Goal: Information Seeking & Learning: Learn about a topic

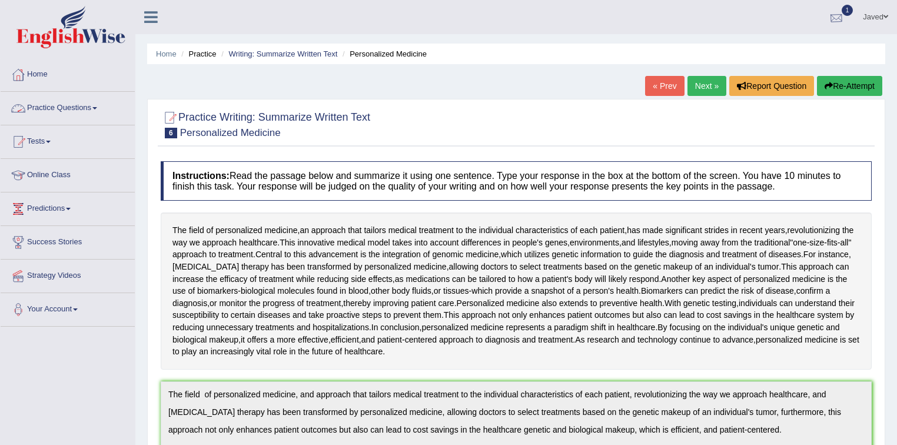
click at [838, 16] on div at bounding box center [836, 18] width 18 height 18
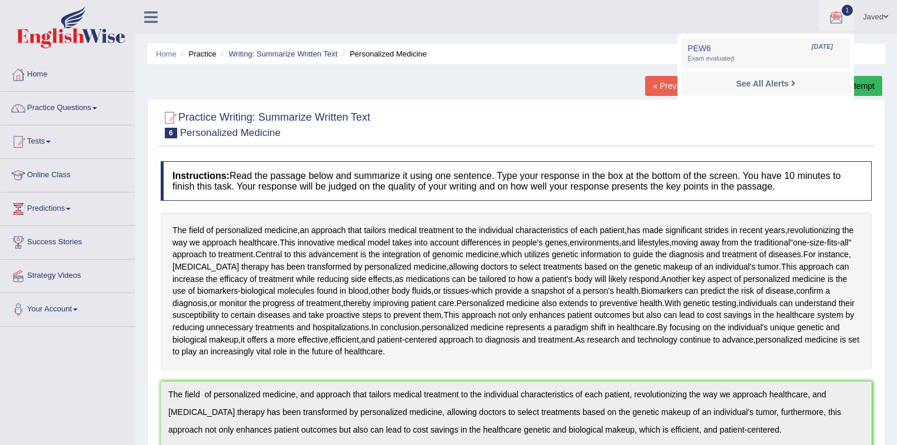
click at [633, 3] on ul "Javed Toggle navigation Username: Javed_A Access Type: Online Subscription: Sil…" at bounding box center [630, 17] width 533 height 34
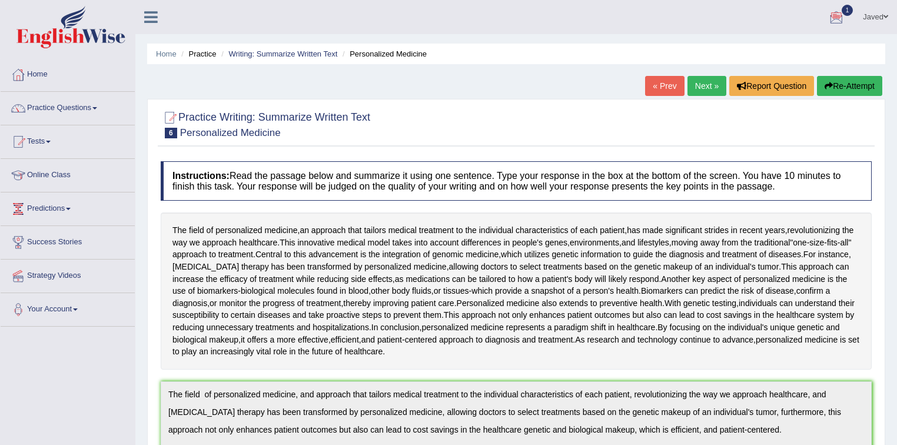
click at [702, 86] on link "Next »" at bounding box center [706, 86] width 39 height 20
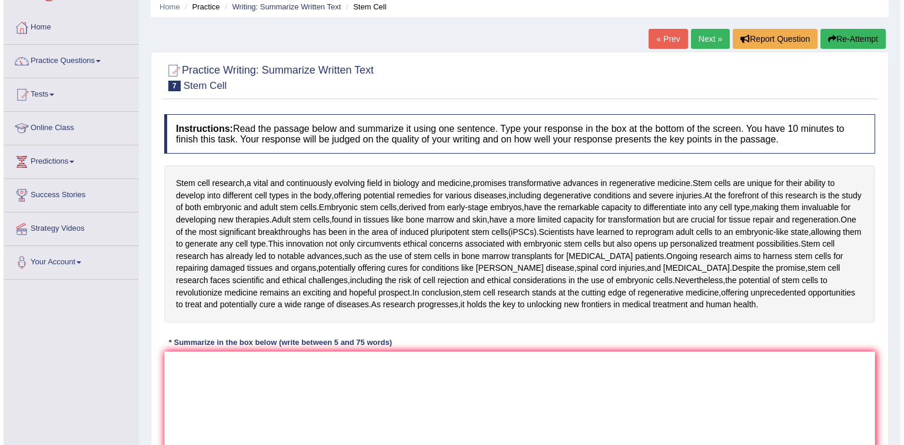
scroll to position [141, 0]
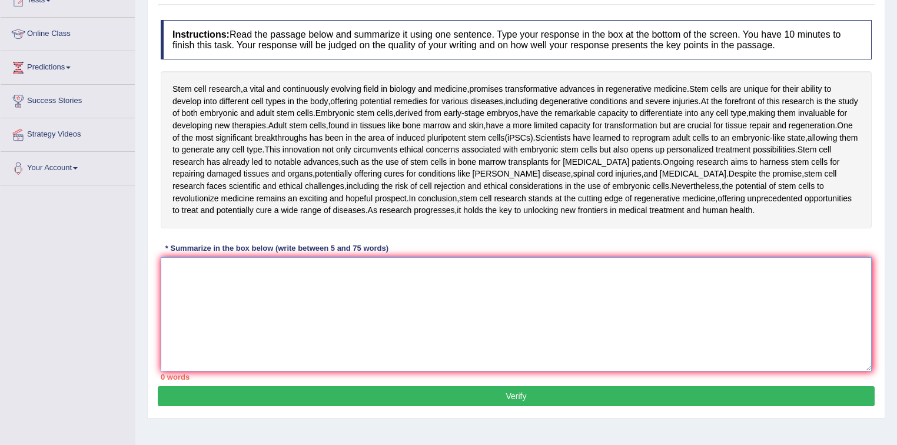
click at [297, 280] on textarea at bounding box center [516, 314] width 711 height 114
click at [184, 271] on textarea at bounding box center [516, 314] width 711 height 114
click at [267, 284] on textarea at bounding box center [516, 314] width 711 height 114
click at [242, 260] on textarea at bounding box center [516, 314] width 711 height 114
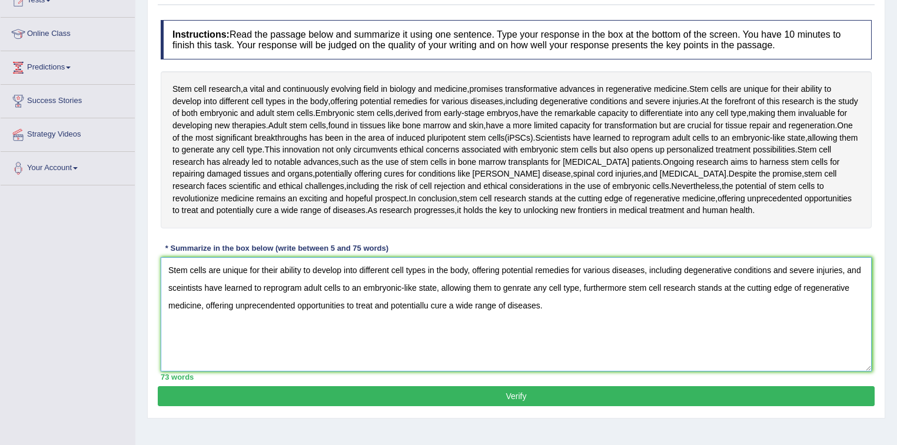
type textarea "Stem cells are unique for their ability to develop into different cell types in…"
click at [548, 393] on button "Verify" at bounding box center [516, 396] width 717 height 20
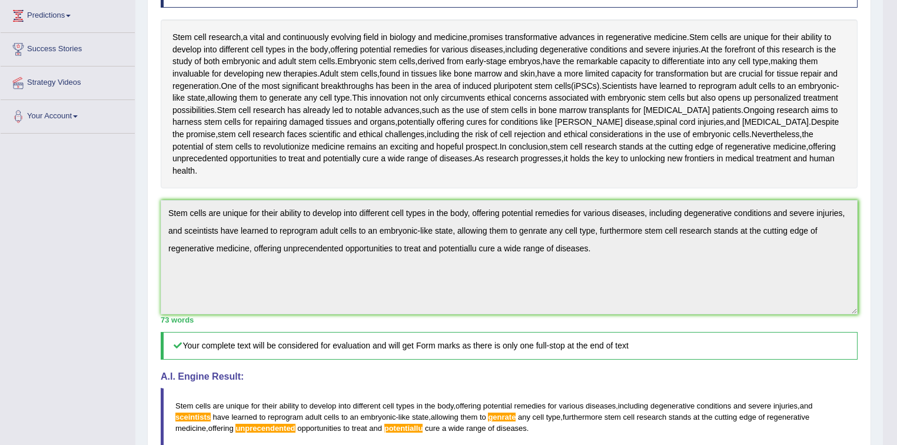
scroll to position [214, 0]
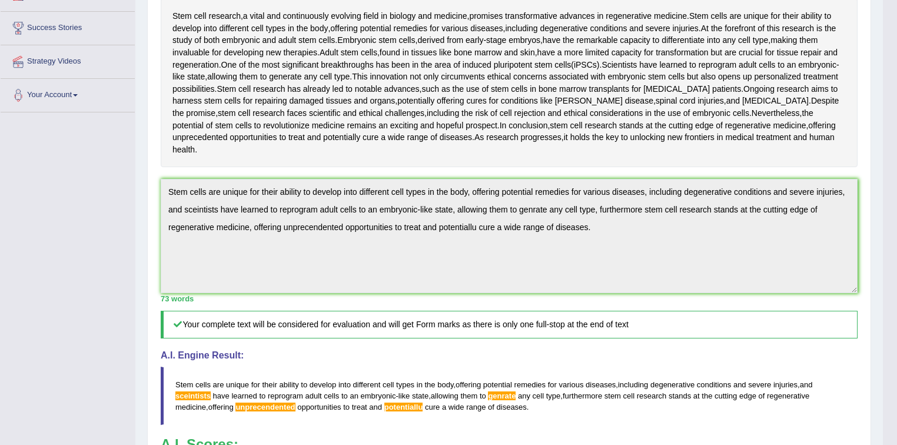
click at [532, 392] on blockquote "Stem cells are unique for their ability to develop into different cell types in…" at bounding box center [509, 396] width 697 height 58
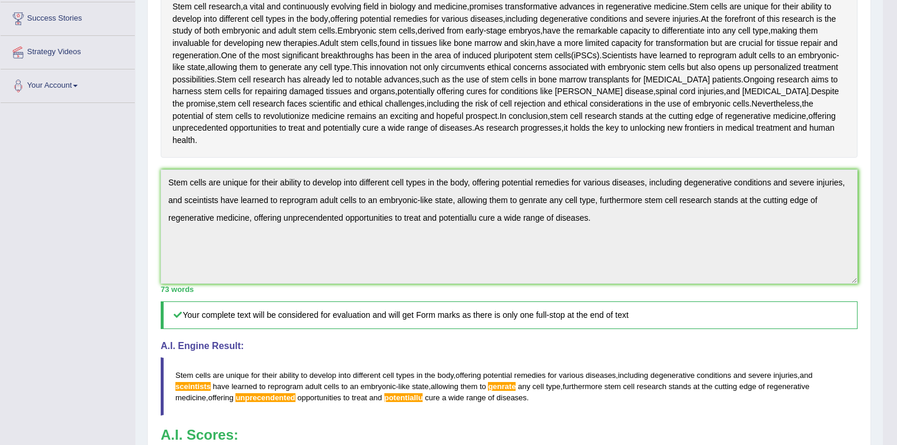
scroll to position [403, 0]
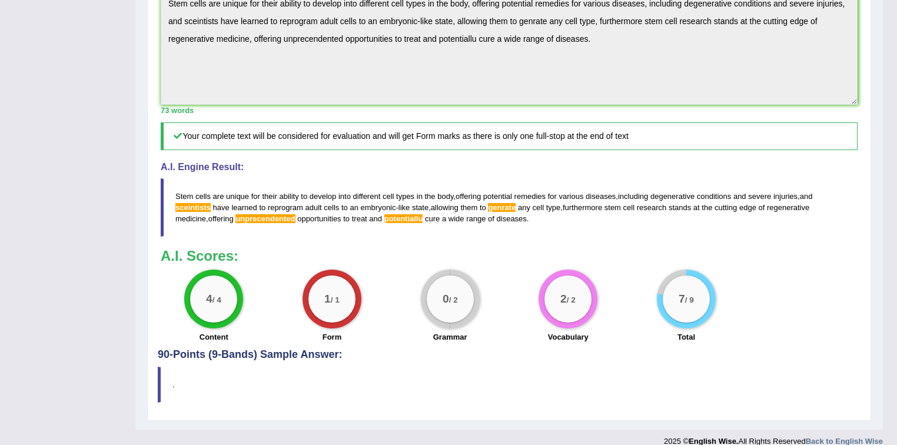
drag, startPoint x: 535, startPoint y: 202, endPoint x: 463, endPoint y: 207, distance: 72.0
click at [459, 206] on blockquote "Stem cells are unique for their ability to develop into different cell types in…" at bounding box center [509, 207] width 697 height 58
drag, startPoint x: 531, startPoint y: 206, endPoint x: 525, endPoint y: 201, distance: 7.5
click at [527, 205] on blockquote "Stem cells are unique for their ability to develop into different cell types in…" at bounding box center [509, 207] width 697 height 58
drag, startPoint x: 525, startPoint y: 201, endPoint x: 177, endPoint y: 189, distance: 348.6
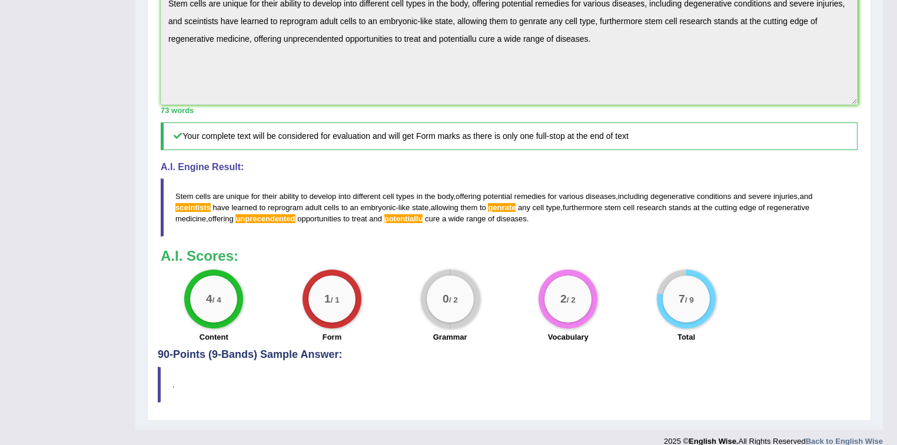
click at [178, 189] on blockquote "Stem cells are unique for their ability to develop into different cell types in…" at bounding box center [509, 207] width 697 height 58
drag, startPoint x: 173, startPoint y: 179, endPoint x: 217, endPoint y: 187, distance: 44.3
click at [217, 187] on blockquote "Stem cells are unique for their ability to develop into different cell types in…" at bounding box center [509, 207] width 697 height 58
click at [319, 185] on blockquote "Stem cells are unique for their ability to develop into different cell types in…" at bounding box center [509, 207] width 697 height 58
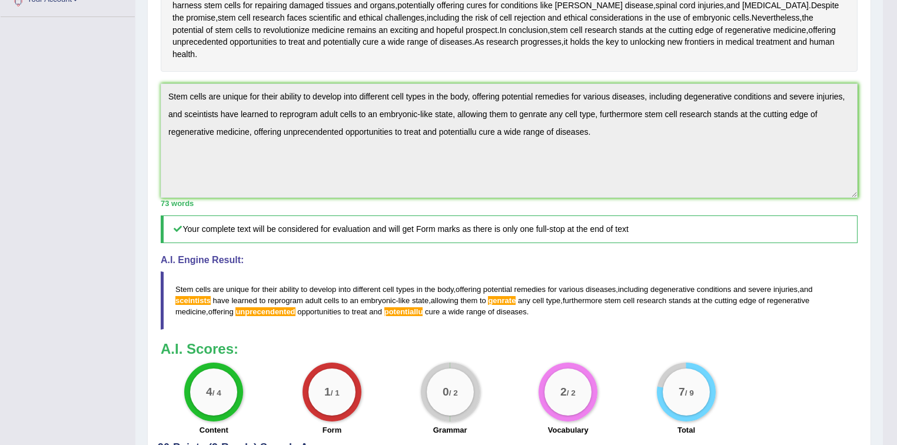
scroll to position [308, 0]
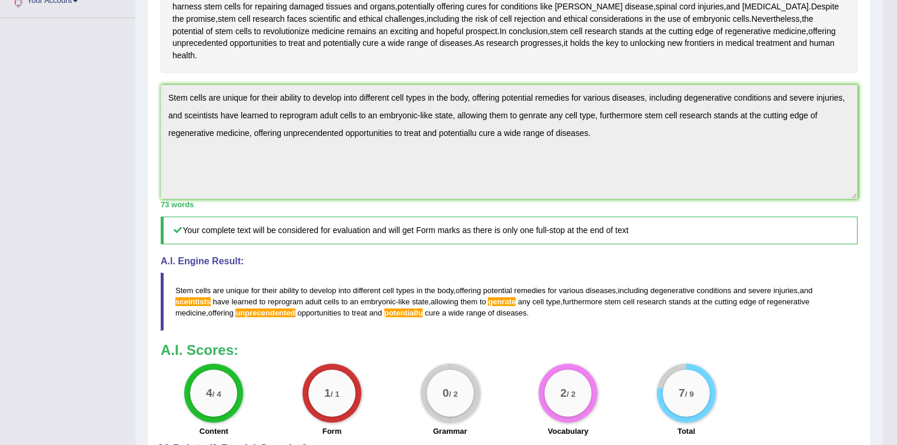
click at [520, 308] on span "diseases" at bounding box center [512, 312] width 30 height 9
drag, startPoint x: 530, startPoint y: 295, endPoint x: 484, endPoint y: 301, distance: 45.7
click at [506, 298] on blockquote "Stem cells are unique for their ability to develop into different cell types in…" at bounding box center [509, 301] width 697 height 58
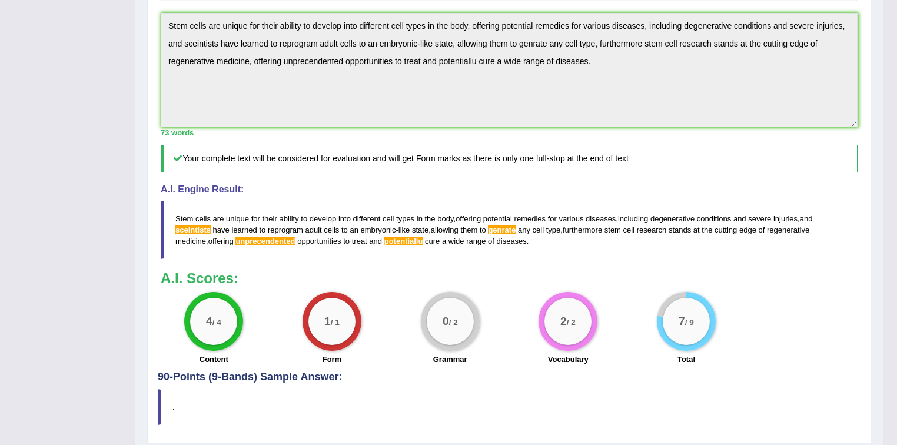
scroll to position [403, 0]
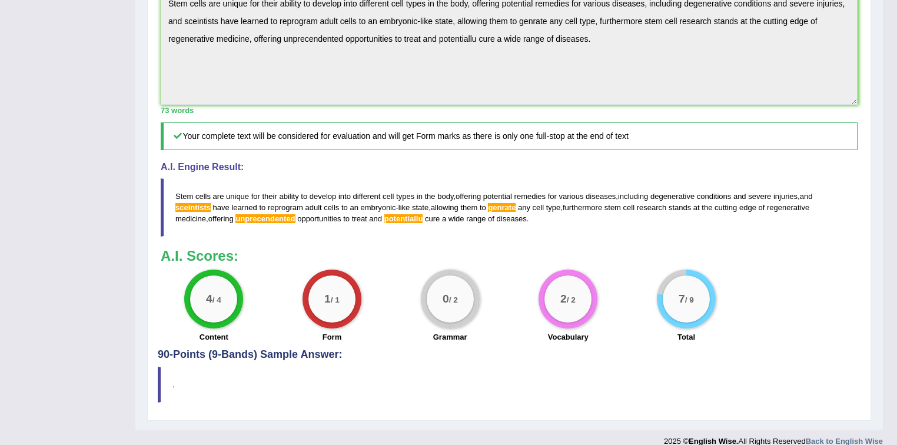
drag, startPoint x: 175, startPoint y: 178, endPoint x: 231, endPoint y: 177, distance: 55.3
click at [228, 178] on blockquote "Stem cells are unique for their ability to develop into different cell types in…" at bounding box center [509, 207] width 697 height 58
click at [231, 192] on span "unique" at bounding box center [237, 196] width 23 height 9
click at [235, 192] on span "unique" at bounding box center [237, 196] width 23 height 9
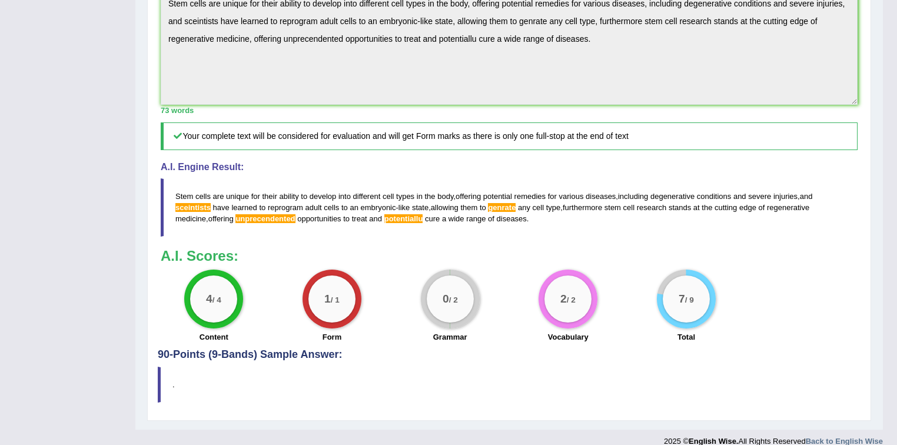
click at [235, 192] on span "unique" at bounding box center [237, 196] width 23 height 9
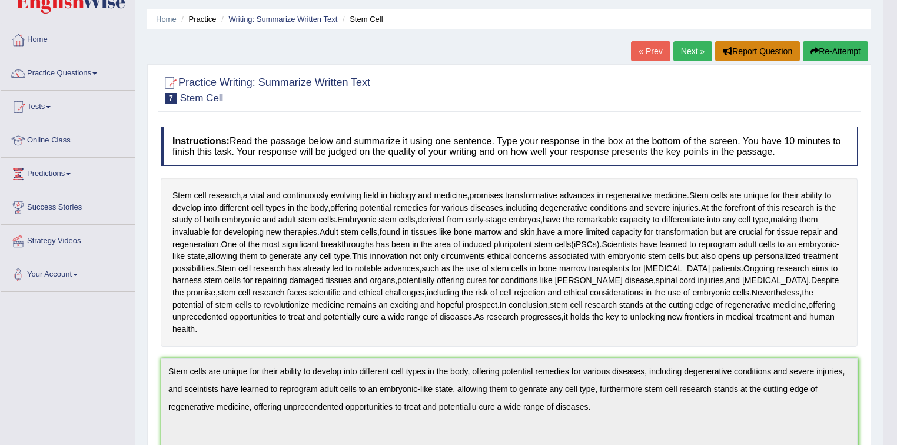
scroll to position [0, 0]
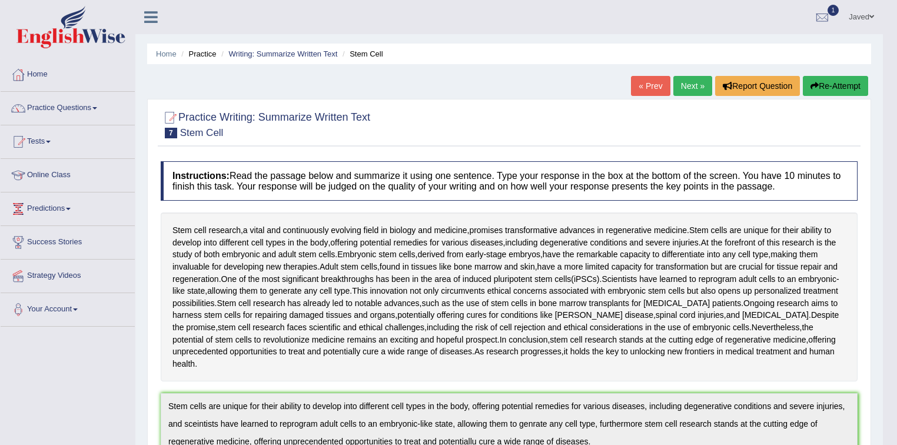
click at [840, 94] on button "Re-Attempt" at bounding box center [835, 86] width 65 height 20
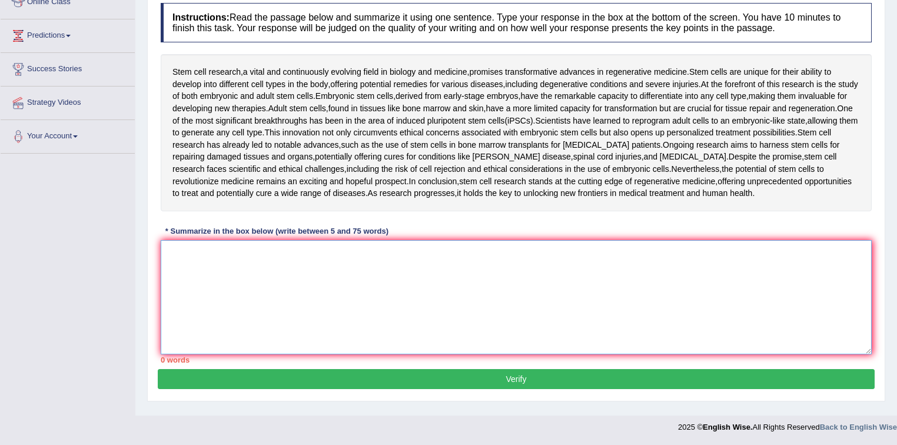
click at [358, 268] on textarea at bounding box center [516, 297] width 711 height 114
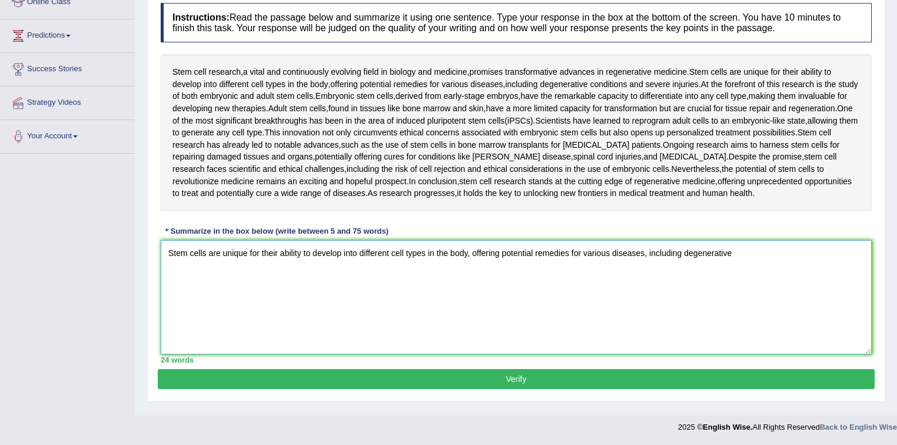
click at [738, 254] on textarea "Stem cells are unique for their ability to develop into different cell types in…" at bounding box center [516, 297] width 711 height 114
click at [734, 288] on textarea "Stem cells are unique for their ability to develop into different cell types in…" at bounding box center [516, 297] width 711 height 114
click at [861, 252] on textarea "Stem cells are unique for their ability to develop into different cell types in…" at bounding box center [516, 297] width 711 height 114
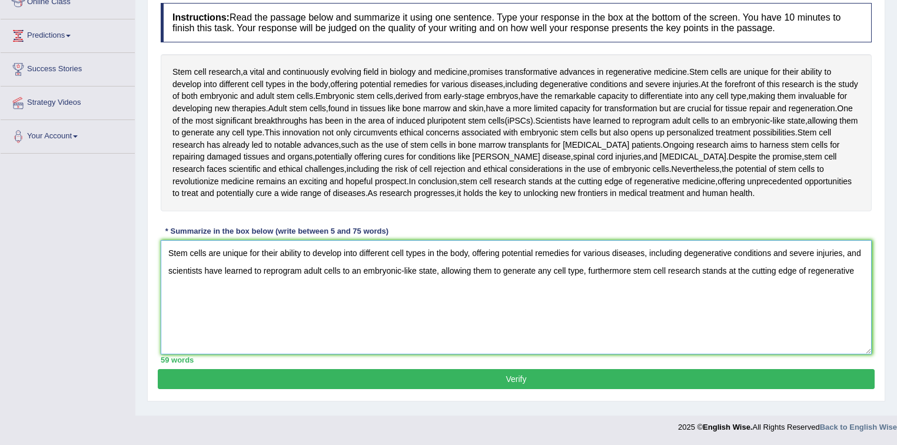
click at [857, 264] on textarea "Stem cells are unique for their ability to develop into different cell types in…" at bounding box center [516, 297] width 711 height 114
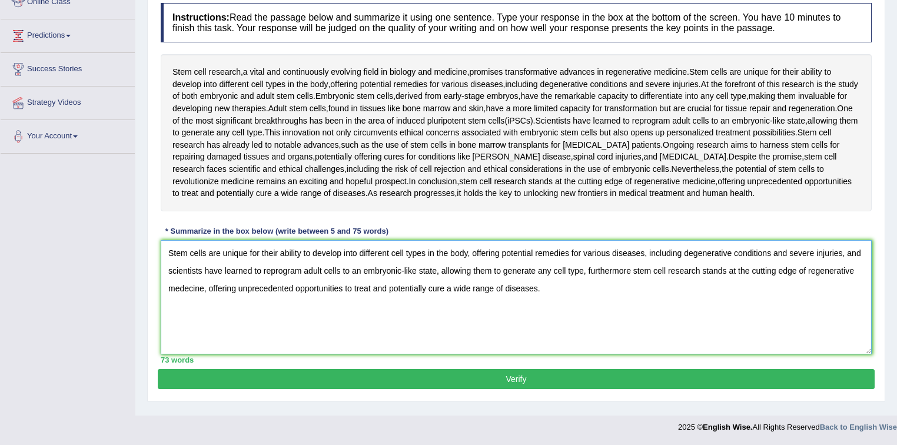
type textarea "Stem cells are unique for their ability to develop into different cell types in…"
click at [532, 376] on button "Verify" at bounding box center [516, 379] width 717 height 20
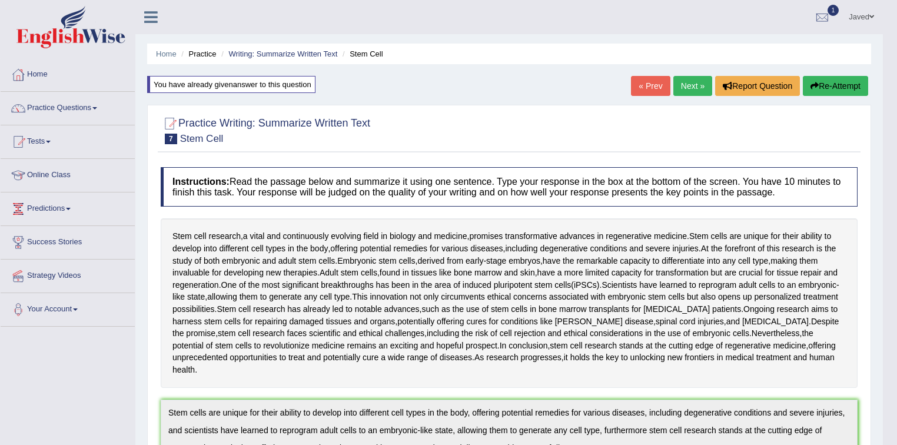
click at [690, 87] on link "Next »" at bounding box center [692, 86] width 39 height 20
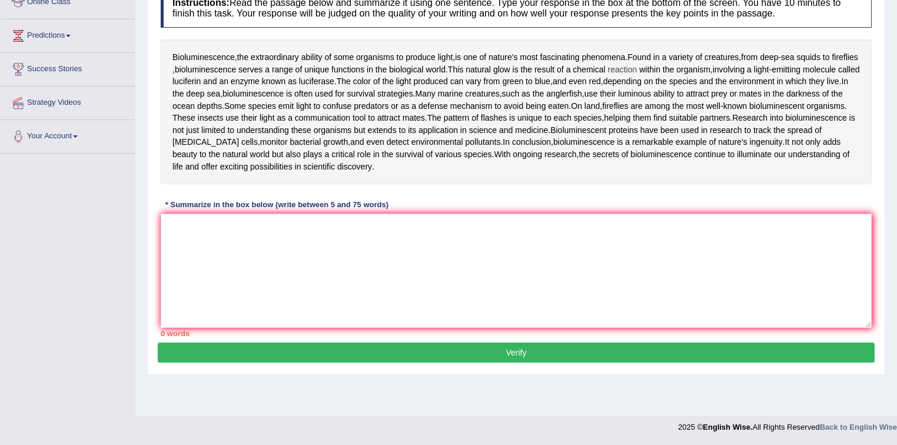
drag, startPoint x: 485, startPoint y: 67, endPoint x: 659, endPoint y: 66, distance: 174.2
click at [659, 66] on div "Bioluminescence , the extraordinary ability of some organisms to produce light …" at bounding box center [516, 111] width 711 height 145
click at [223, 245] on textarea at bounding box center [516, 271] width 711 height 114
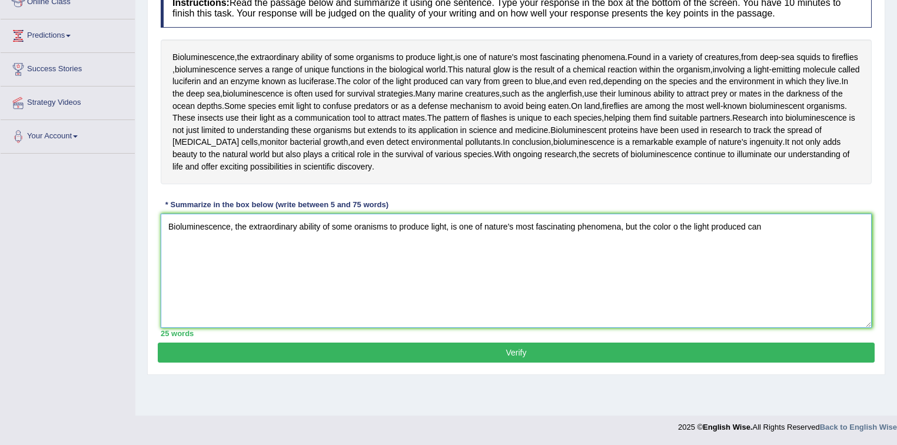
click at [681, 223] on textarea "Bioluminescence, the extraordinary ability of some oranisms to produce light, i…" at bounding box center [516, 271] width 711 height 114
click at [767, 221] on textarea "Bioluminescence, the extraordinary ability of some oranisms to produce light, i…" at bounding box center [516, 271] width 711 height 114
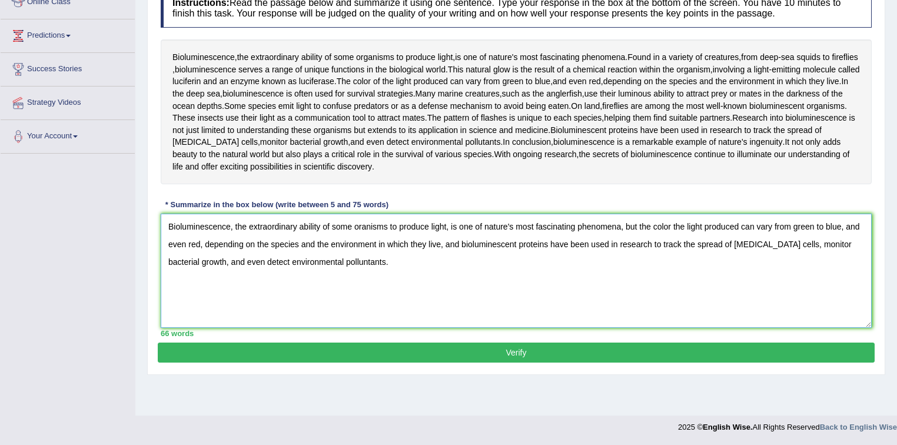
click at [333, 259] on textarea "Bioluminescence, the extraordinary ability of some oranisms to produce light, i…" at bounding box center [516, 271] width 711 height 114
click at [673, 224] on textarea "Bioluminescence, the extraordinary ability of some oranisms to produce light, i…" at bounding box center [516, 271] width 711 height 114
click at [353, 261] on textarea "Bioluminescence, the extraordinary ability of some oranisms to produce light, i…" at bounding box center [516, 271] width 711 height 114
type textarea "Bioluminescence, the extraordinary ability of some oranisms to produce light, i…"
click at [549, 348] on button "Verify" at bounding box center [516, 353] width 717 height 20
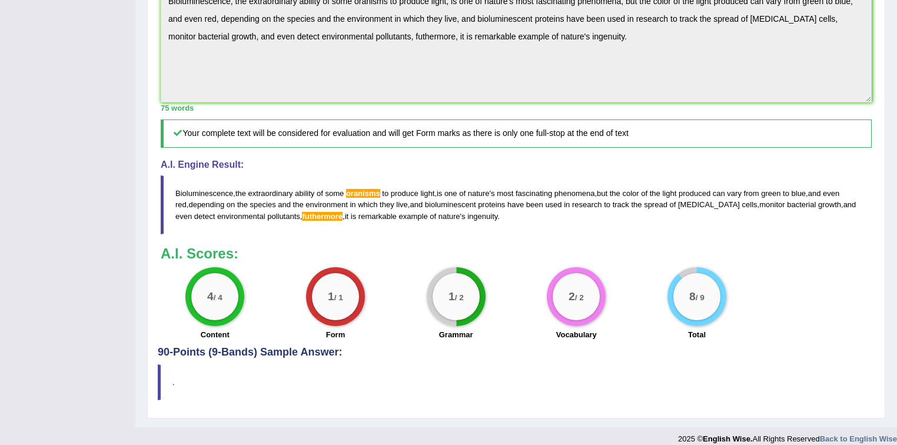
scroll to position [391, 0]
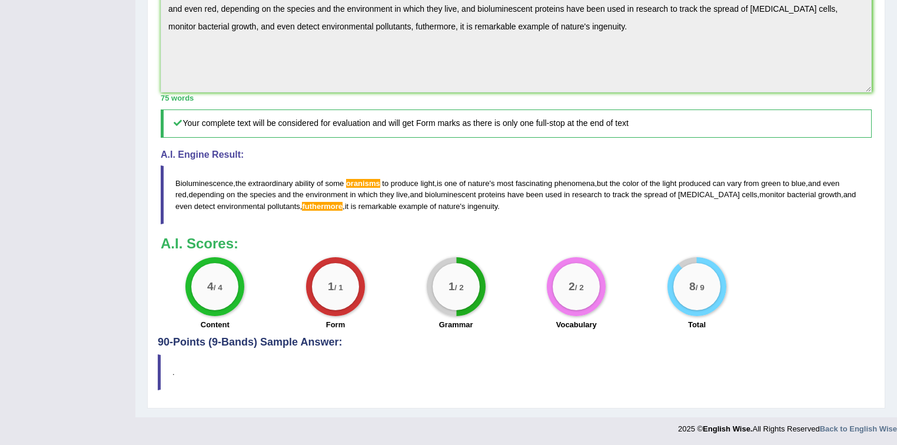
click at [185, 180] on span "Bioluminescence" at bounding box center [204, 183] width 58 height 9
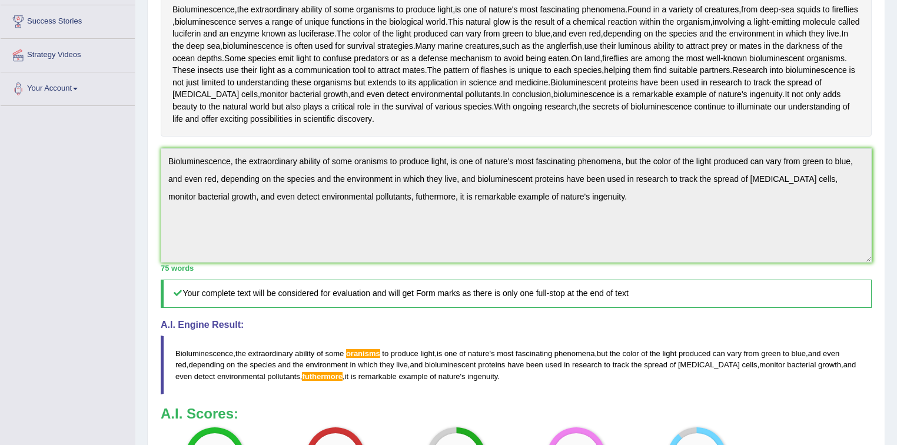
scroll to position [14, 0]
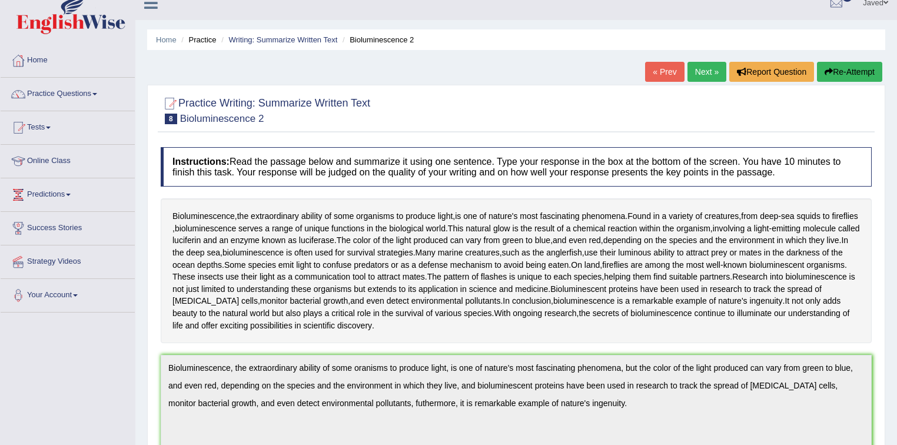
click at [857, 78] on button "Re-Attempt" at bounding box center [849, 72] width 65 height 20
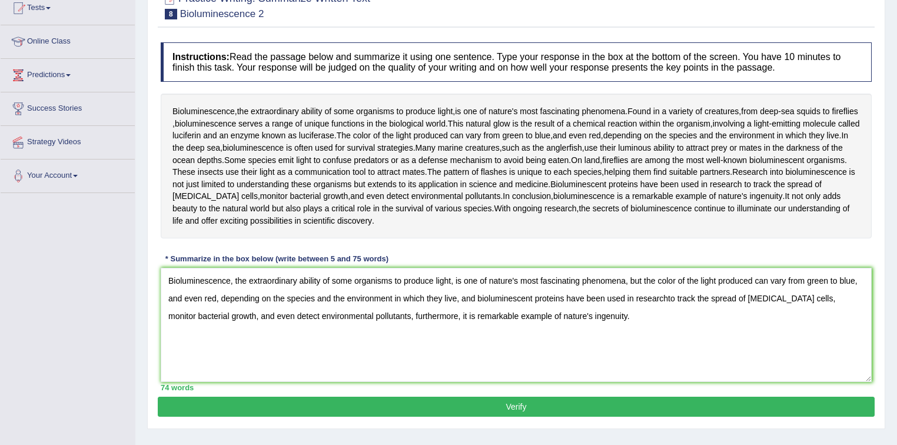
scroll to position [155, 0]
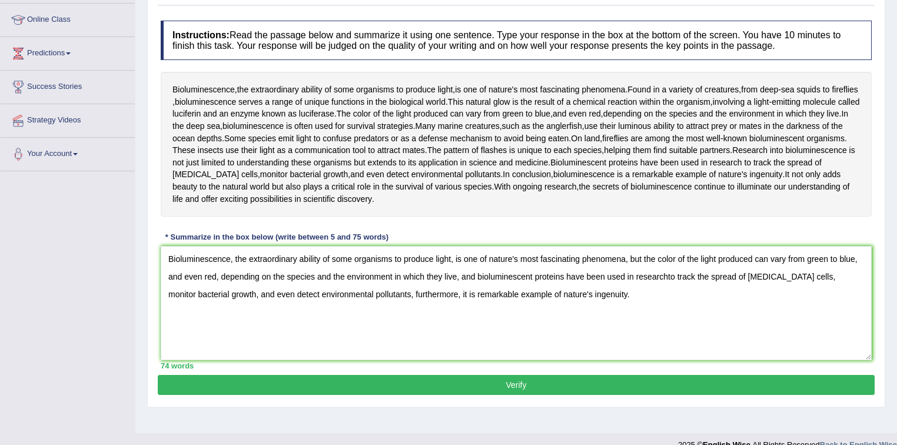
type textarea "Bioluminescence, the extraordinary ability of some organisms to produce light, …"
click at [541, 384] on button "Verify" at bounding box center [516, 385] width 717 height 20
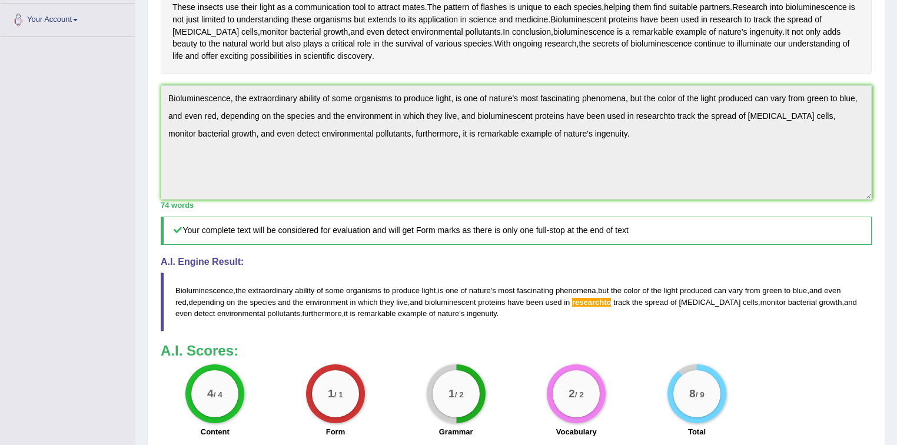
scroll to position [297, 0]
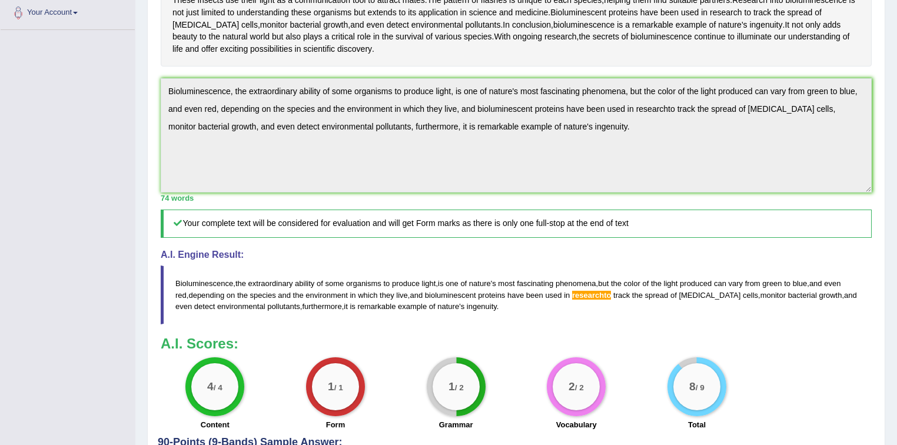
click at [600, 291] on span "researchto" at bounding box center [591, 295] width 39 height 9
drag, startPoint x: 481, startPoint y: 302, endPoint x: 383, endPoint y: 300, distance: 97.7
click at [391, 300] on blockquote "Bioluminescence , the extraordinary ability of some organisms to produce light …" at bounding box center [516, 294] width 711 height 58
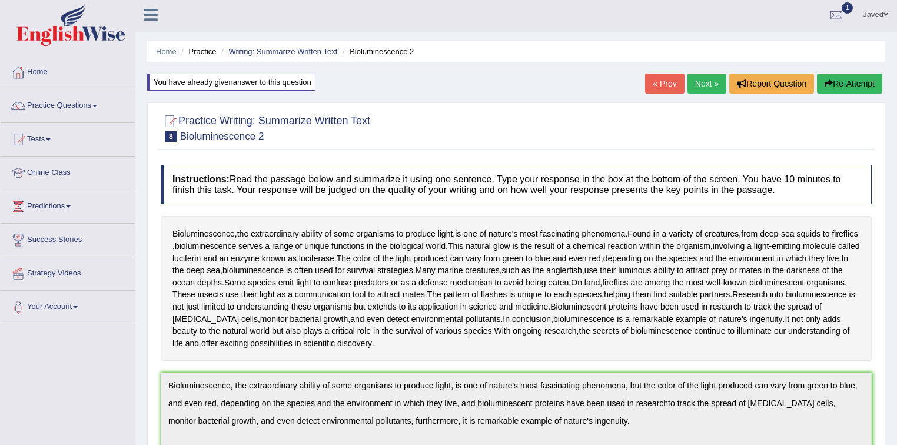
scroll to position [0, 0]
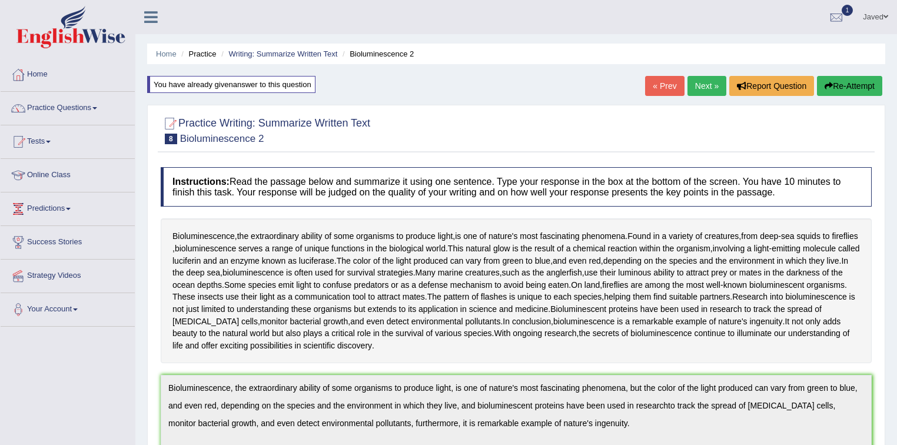
click at [699, 88] on link "Next »" at bounding box center [706, 86] width 39 height 20
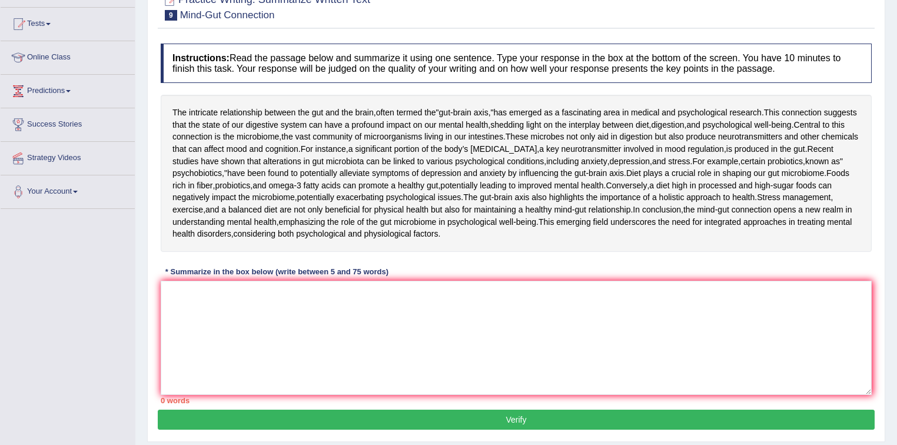
scroll to position [141, 0]
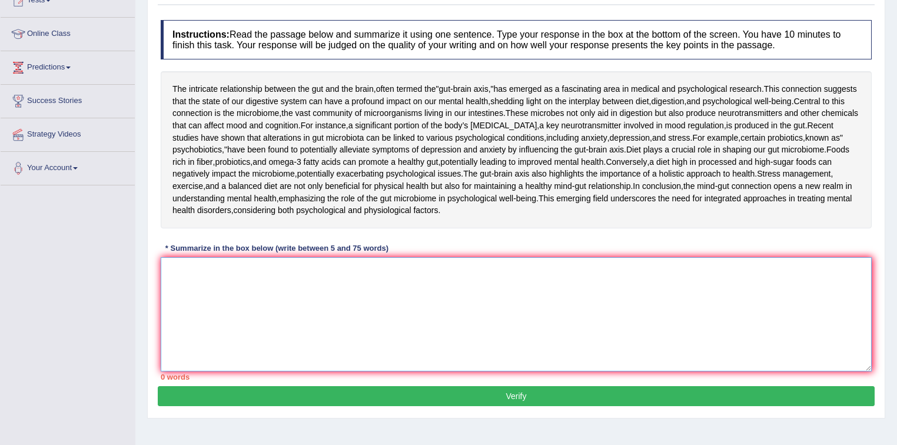
click at [274, 371] on textarea at bounding box center [516, 314] width 711 height 114
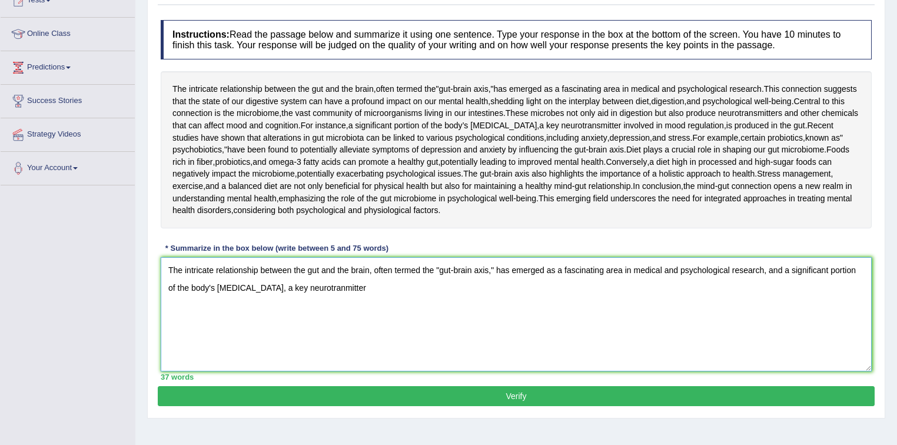
click at [313, 357] on textarea "The intricate relationship between the gut and the brain, often termed the "gut…" at bounding box center [516, 314] width 711 height 114
click at [353, 360] on textarea "The intricate relationship between the gut and the brain, often termed the "gut…" at bounding box center [516, 314] width 711 height 114
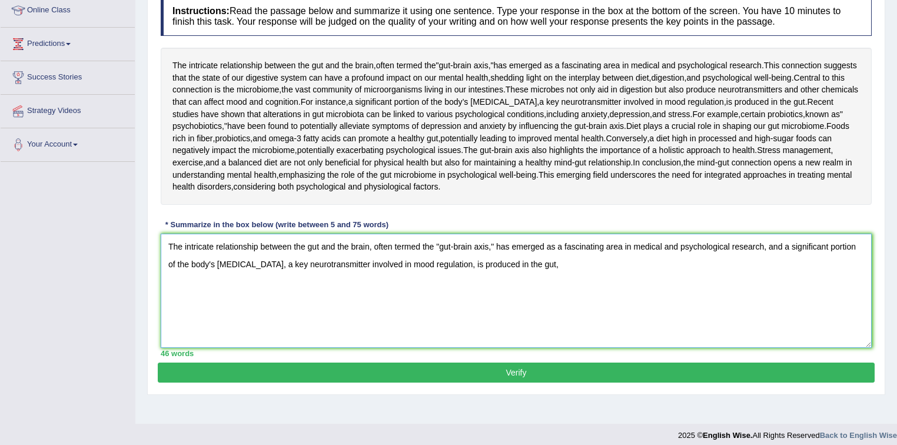
scroll to position [188, 0]
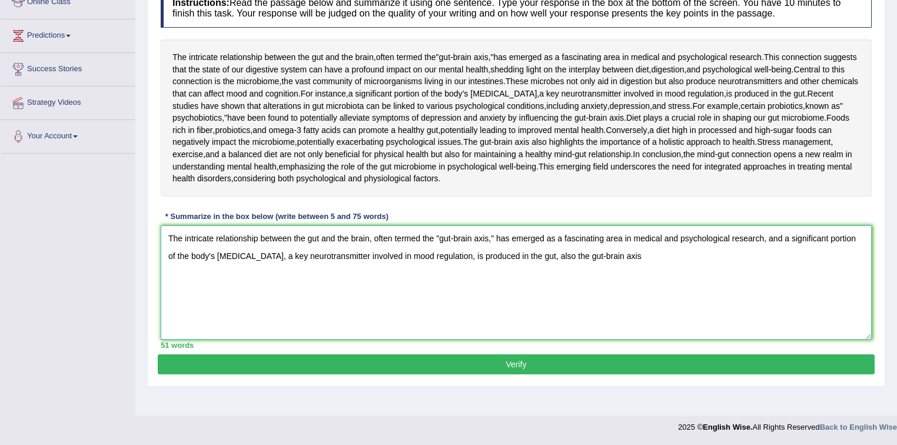
click at [620, 311] on textarea "The intricate relationship between the gut and the brain, often termed the "gut…" at bounding box center [516, 282] width 711 height 114
drag, startPoint x: 527, startPoint y: 308, endPoint x: 886, endPoint y: 330, distance: 359.1
click at [886, 330] on div "Home Practice Writing: Summarize Written Text Mind-Gut Connection « Prev Next »…" at bounding box center [516, 121] width 762 height 589
click at [803, 340] on textarea "The intricate relationship between the gut and the brain, often termed the "gut…" at bounding box center [516, 282] width 711 height 114
click at [819, 313] on textarea "The intricate relationship between the gut and the brain, often termed the "gut…" at bounding box center [516, 282] width 711 height 114
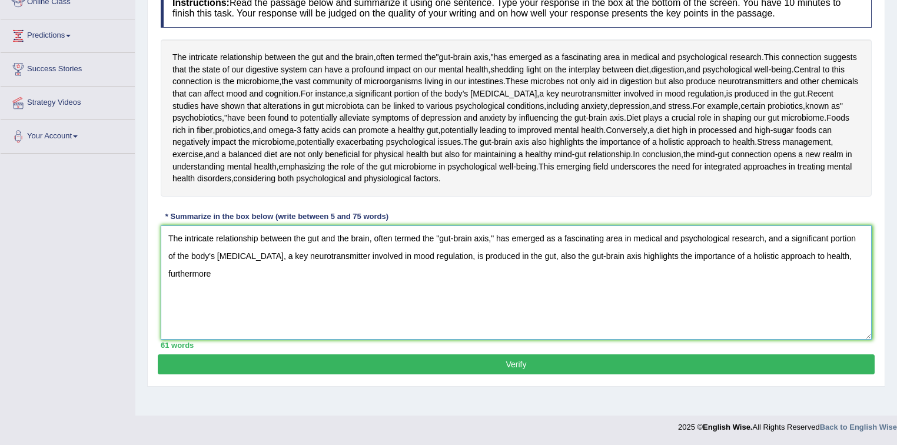
drag, startPoint x: 820, startPoint y: 312, endPoint x: 527, endPoint y: 318, distance: 293.1
click at [527, 318] on textarea "The intricate relationship between the gut and the brain, often termed the "gut…" at bounding box center [516, 282] width 711 height 114
type textarea "The intricate relationship between the gut and the brain, often termed the "gut…"
click at [583, 374] on button "Verify" at bounding box center [516, 364] width 717 height 20
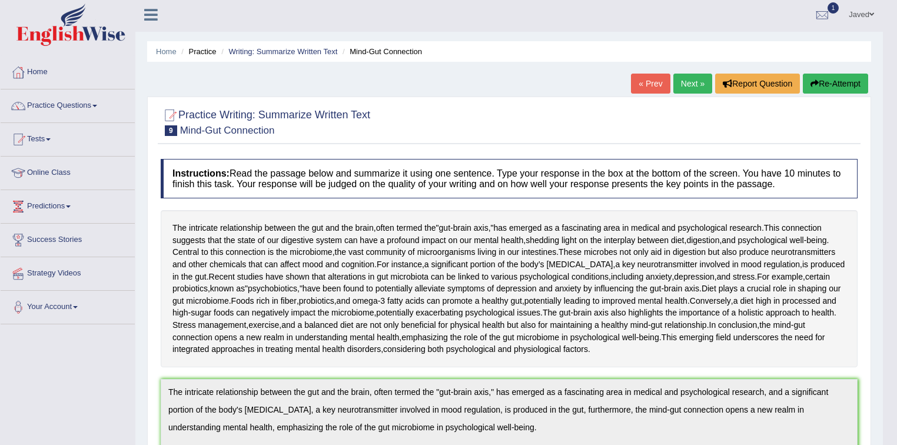
scroll to position [0, 0]
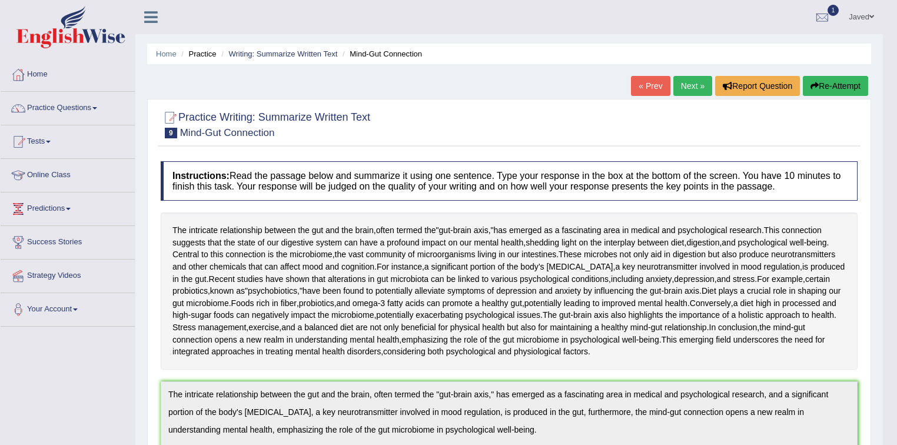
click at [687, 92] on link "Next »" at bounding box center [692, 86] width 39 height 20
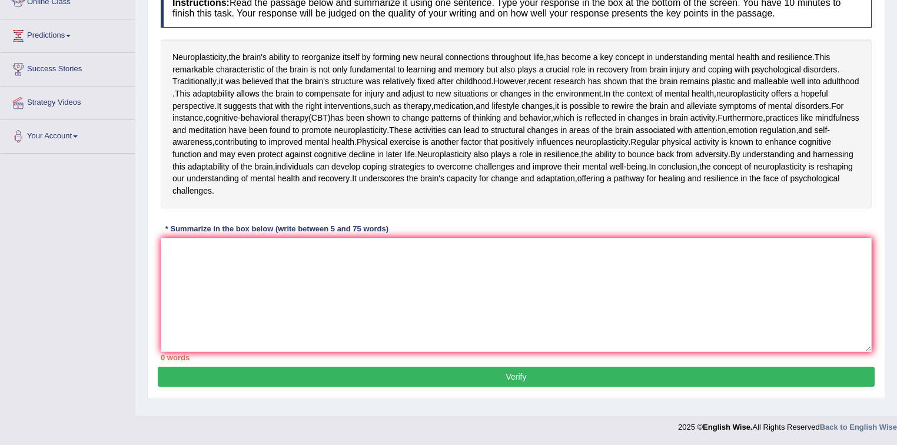
scroll to position [179, 0]
click at [247, 352] on textarea at bounding box center [516, 295] width 711 height 114
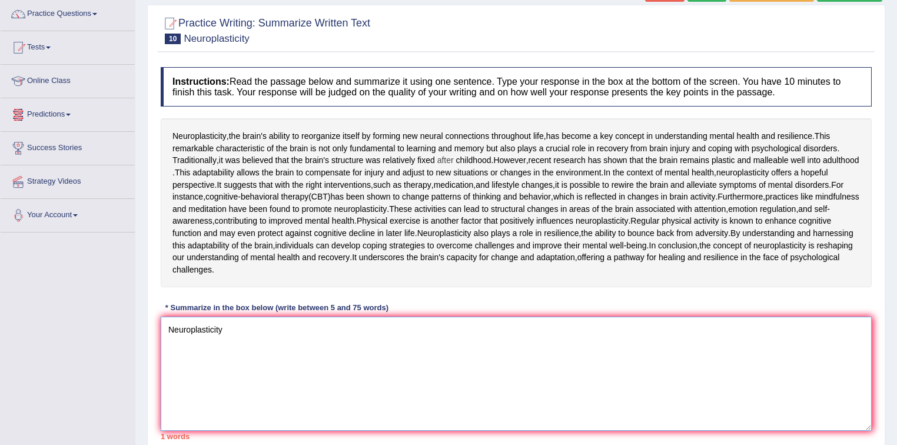
scroll to position [141, 0]
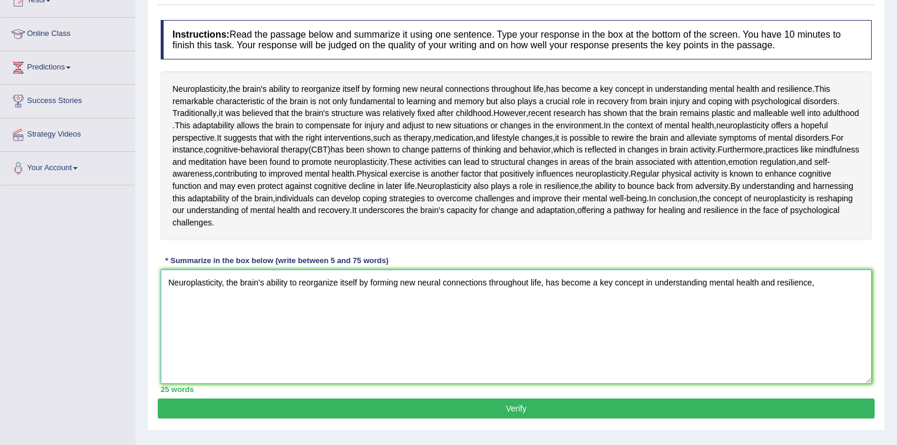
click at [816, 384] on textarea "Neuroplasticity, the brain's ability to reorganize itself by forming new neural…" at bounding box center [516, 327] width 711 height 114
click at [825, 384] on textarea "Neuroplasticity, the brain's ability to reorganize itself by forming new neural…" at bounding box center [516, 327] width 711 height 114
click at [473, 119] on span "childhood" at bounding box center [473, 113] width 35 height 12
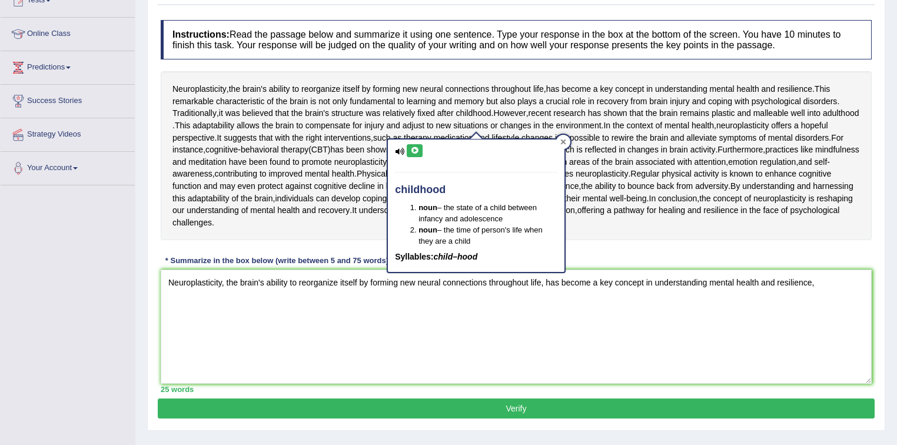
click at [558, 143] on div at bounding box center [563, 142] width 14 height 14
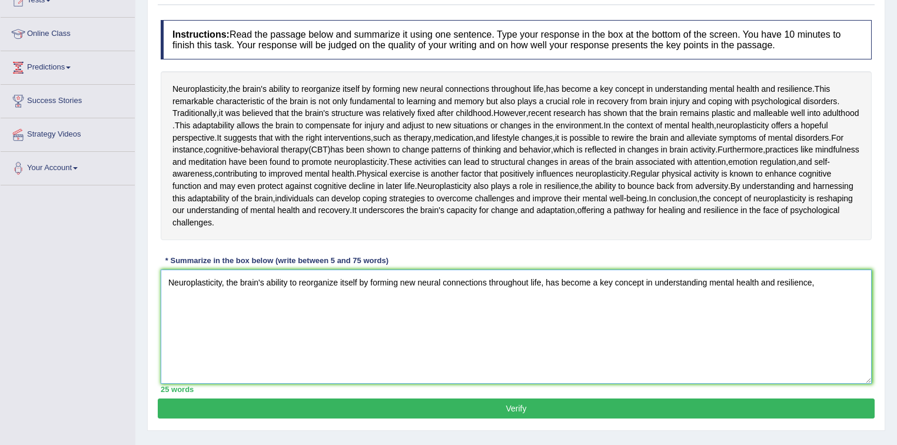
click at [816, 384] on textarea "Neuroplasticity, the brain's ability to reorganize itself by forming new neural…" at bounding box center [516, 327] width 711 height 114
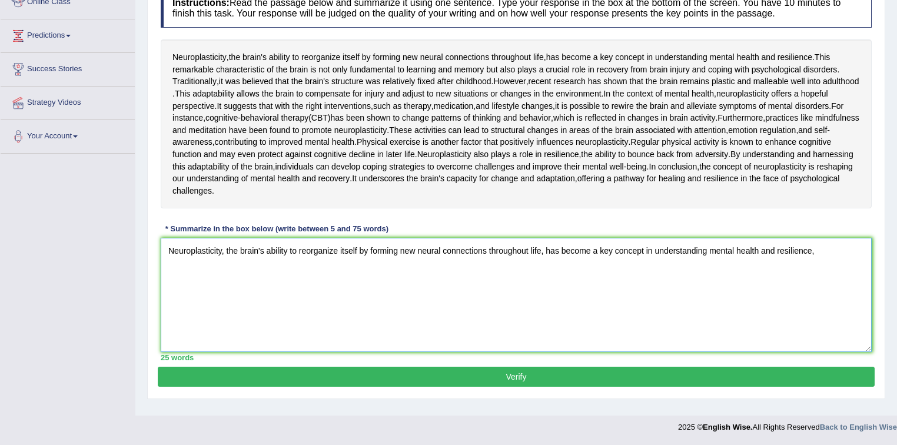
scroll to position [179, 0]
click at [821, 352] on textarea "Neuroplasticity, the brain's ability to reorganize itself by forming new neural…" at bounding box center [516, 295] width 711 height 114
click at [822, 352] on textarea "Neuroplasticity, the brain's ability to reorganize itself by forming new neural…" at bounding box center [516, 295] width 711 height 114
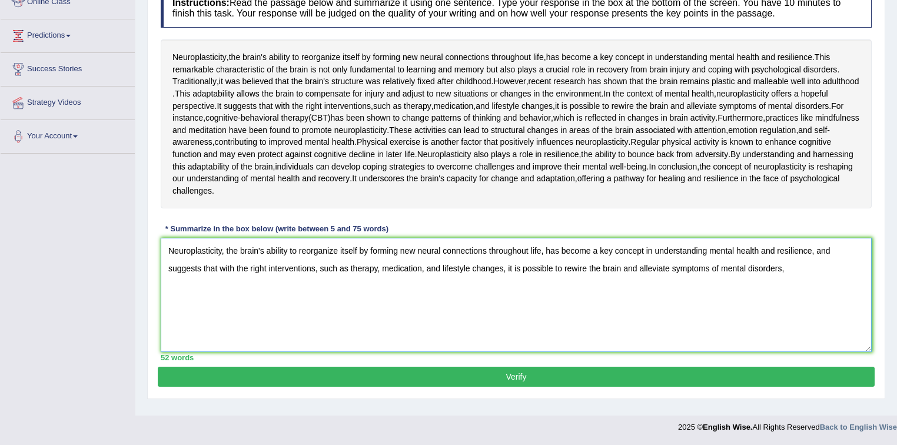
scroll to position [273, 0]
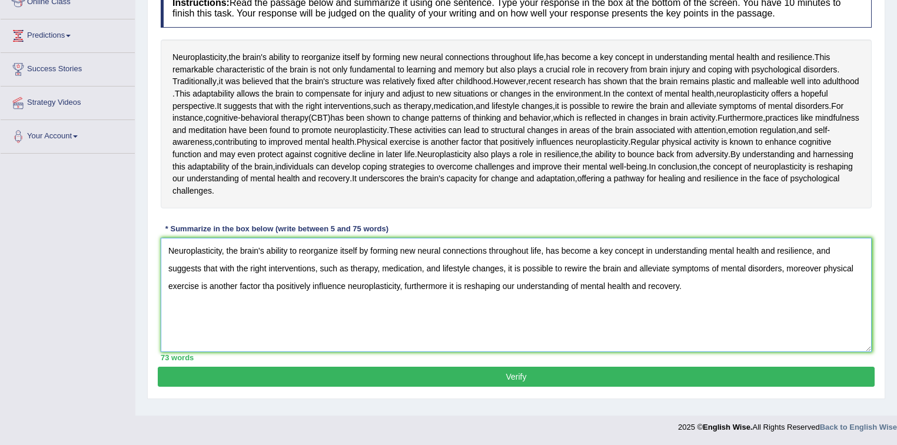
click at [271, 291] on textarea "Neuroplasticity, the brain's ability to reorganize itself by forming new neural…" at bounding box center [516, 295] width 711 height 114
click at [345, 294] on textarea "Neuroplasticity, the brain's ability to reorganize itself by forming new neural…" at bounding box center [516, 295] width 711 height 114
click at [453, 291] on textarea "Neuroplasticity, the brain's ability to reorganize itself by forming new neural…" at bounding box center [516, 295] width 711 height 114
type textarea "Neuroplasticity, the brain's ability to reorganize itself by forming new neural…"
click at [678, 387] on button "Verify" at bounding box center [516, 377] width 717 height 20
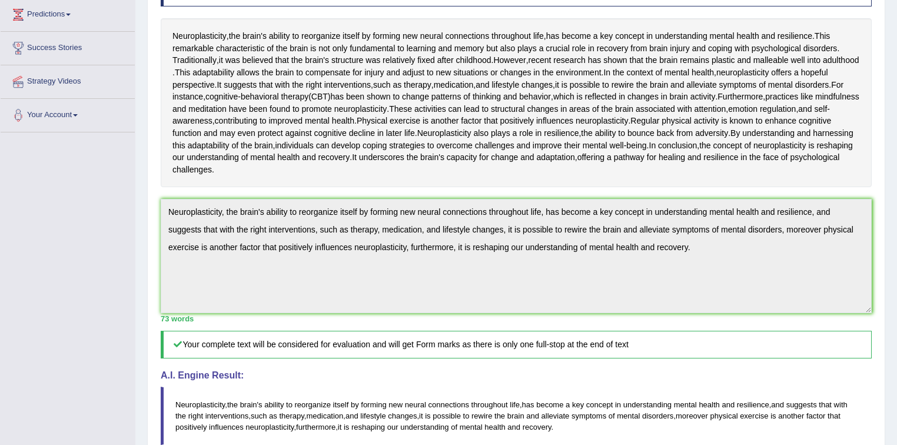
scroll to position [0, 0]
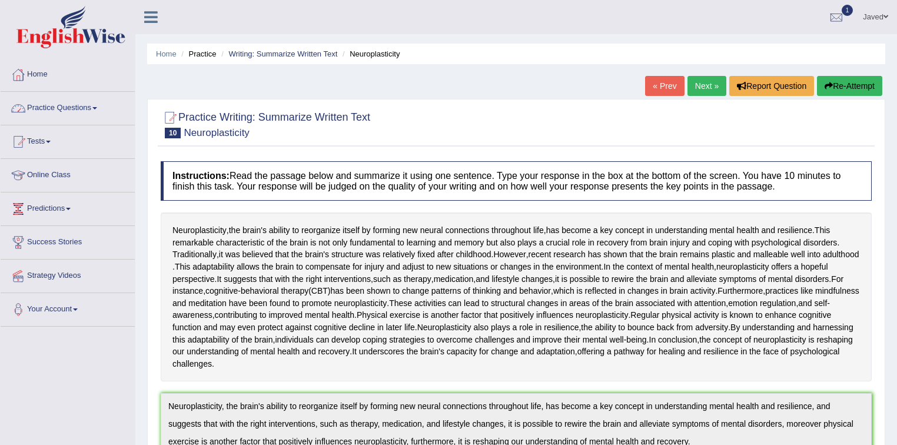
click at [89, 106] on link "Practice Questions" at bounding box center [68, 106] width 134 height 29
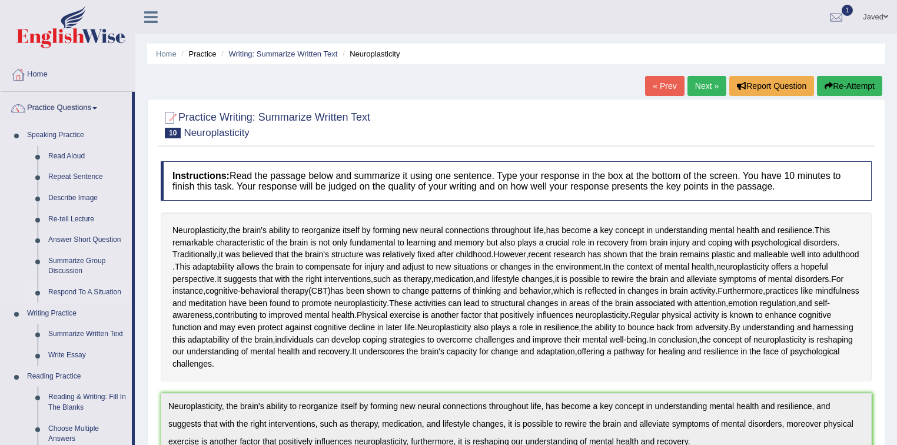
click at [86, 293] on link "Respond To A Situation" at bounding box center [87, 292] width 89 height 21
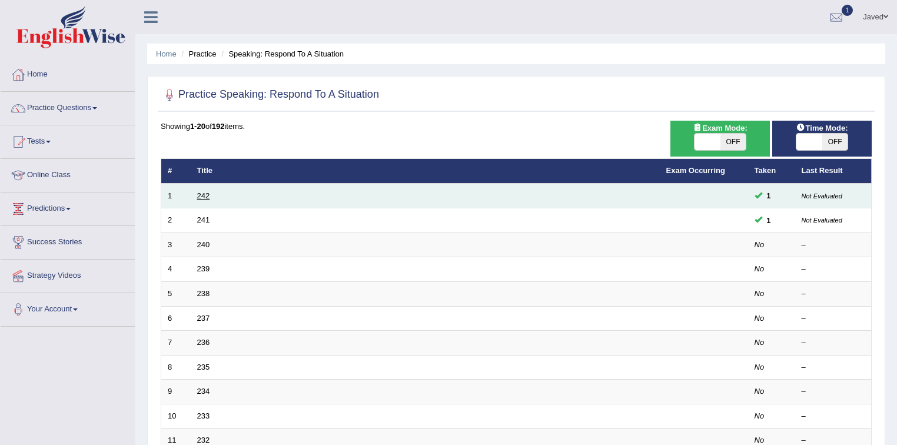
click at [207, 195] on link "242" at bounding box center [203, 195] width 13 height 9
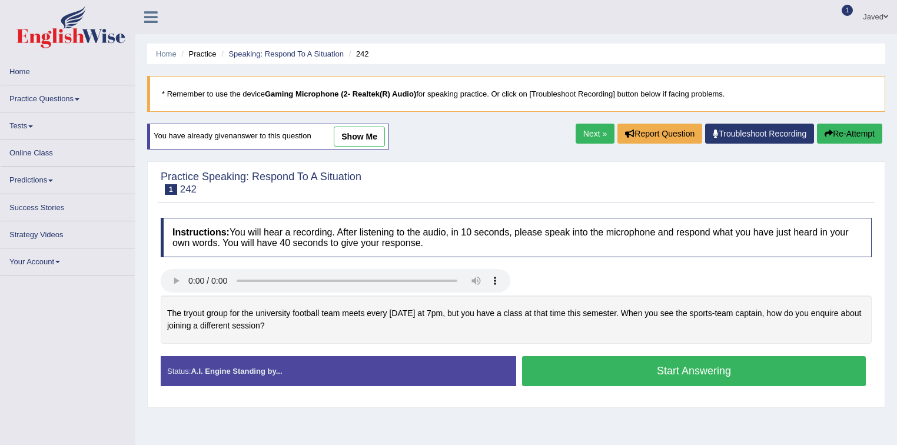
click at [381, 138] on link "show me" at bounding box center [359, 137] width 51 height 20
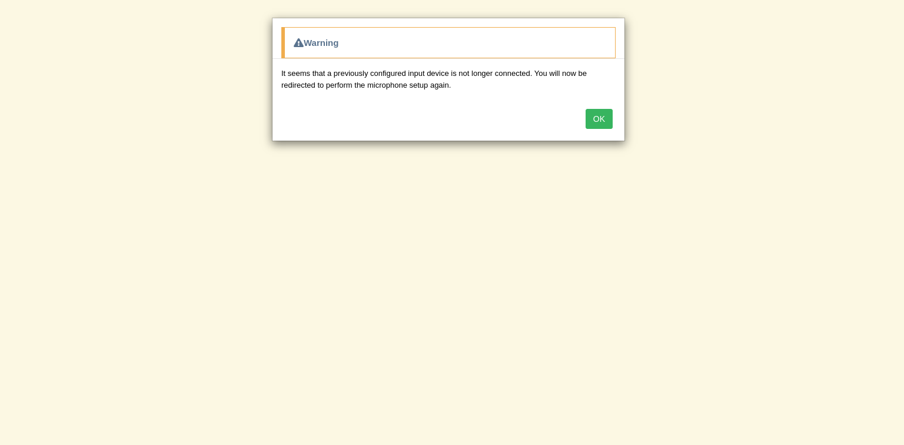
click at [600, 118] on button "OK" at bounding box center [599, 119] width 27 height 20
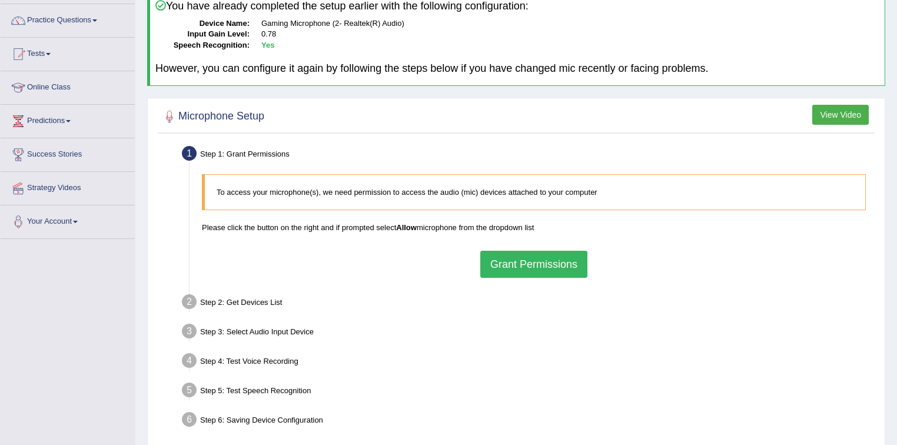
scroll to position [94, 0]
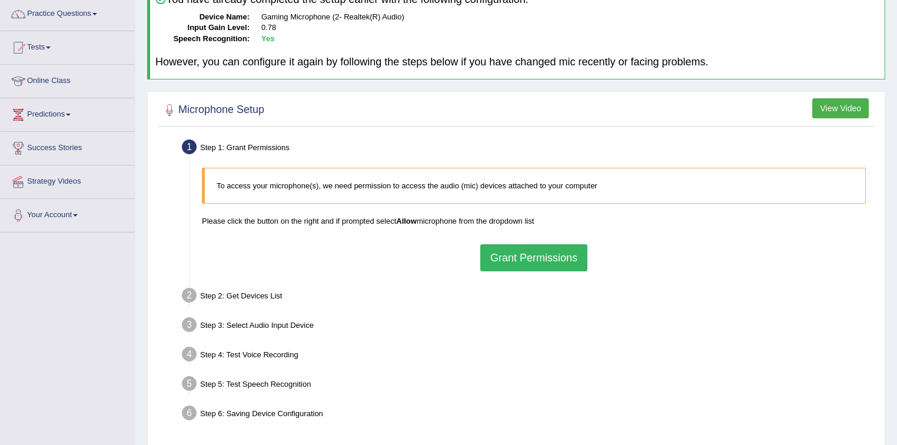
click at [547, 245] on button "Grant Permissions" at bounding box center [533, 257] width 107 height 27
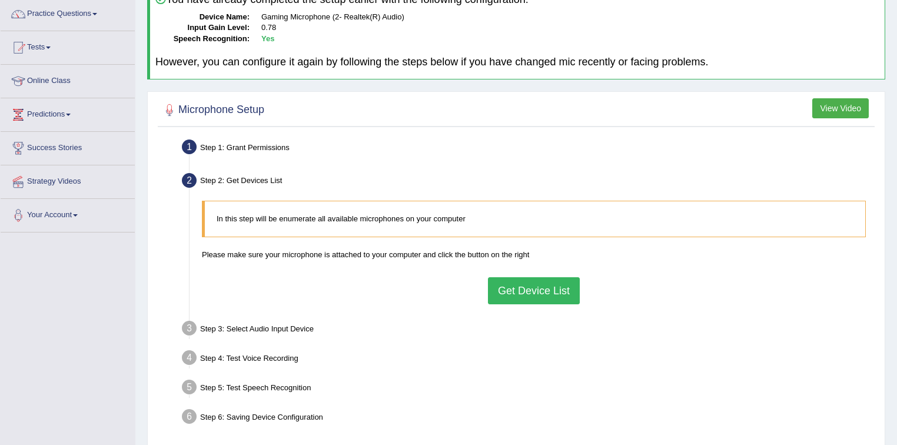
click at [564, 282] on button "Get Device List" at bounding box center [534, 290] width 92 height 27
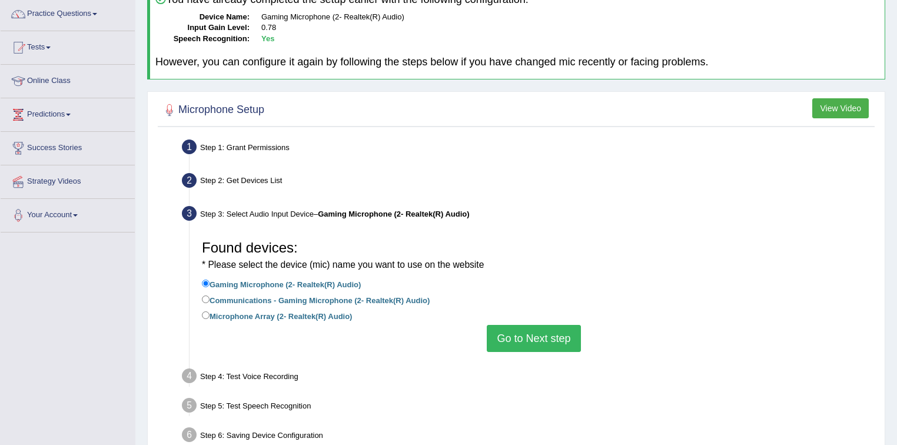
click at [550, 337] on button "Go to Next step" at bounding box center [534, 338] width 94 height 27
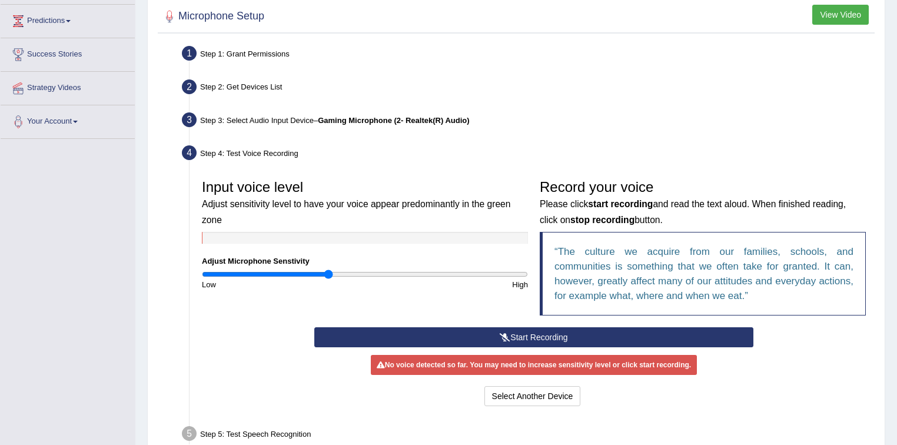
scroll to position [188, 0]
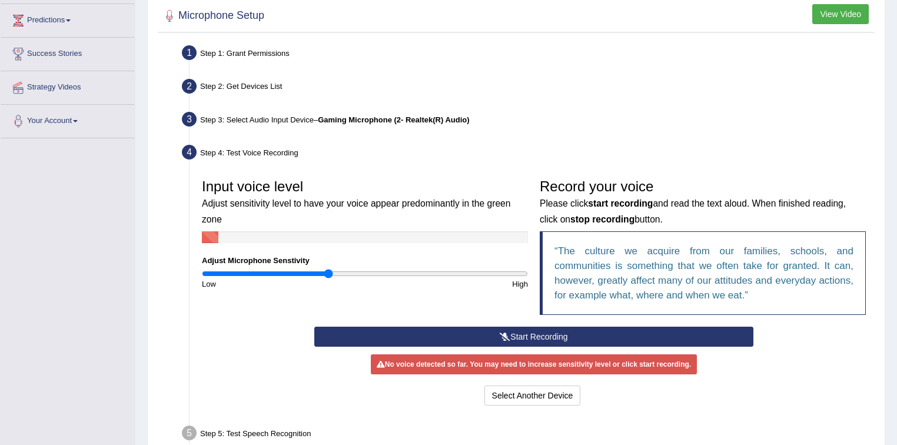
click at [524, 341] on button "Start Recording" at bounding box center [533, 337] width 438 height 20
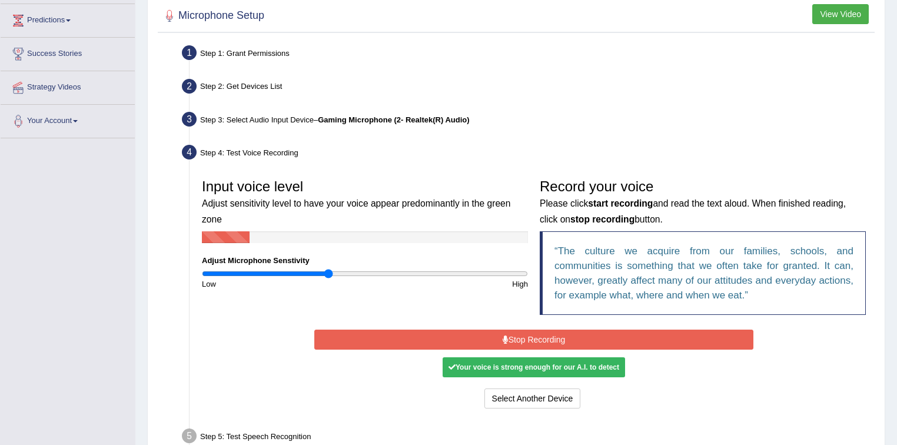
click at [527, 351] on div "Start Recording Stop Recording Note: Please listen to the recording till the en…" at bounding box center [533, 369] width 450 height 85
click at [530, 338] on button "Stop Recording" at bounding box center [533, 340] width 438 height 20
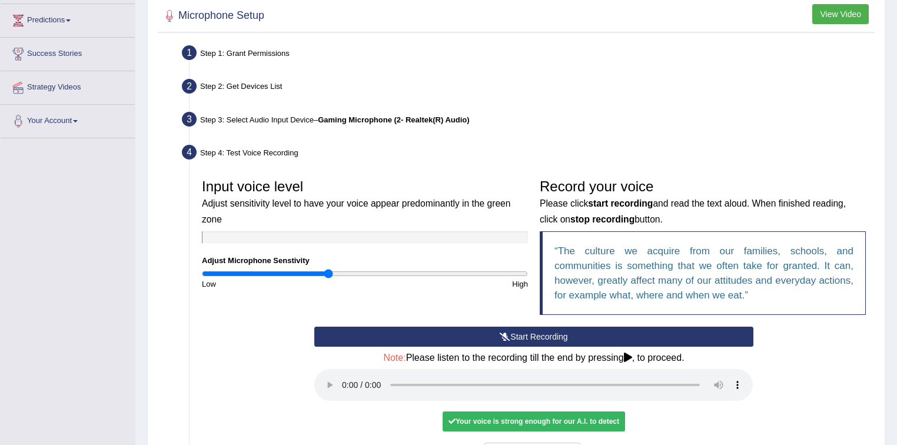
click at [515, 419] on div "Your voice is strong enough for our A.I. to detect" at bounding box center [534, 421] width 182 height 20
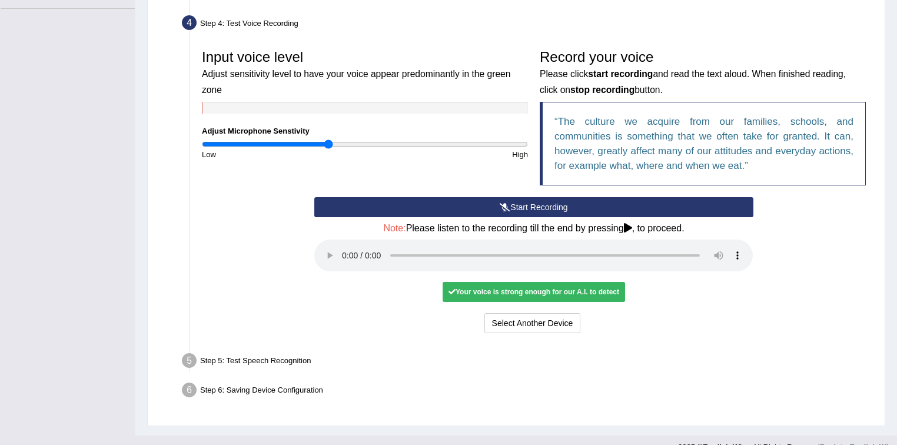
scroll to position [330, 0]
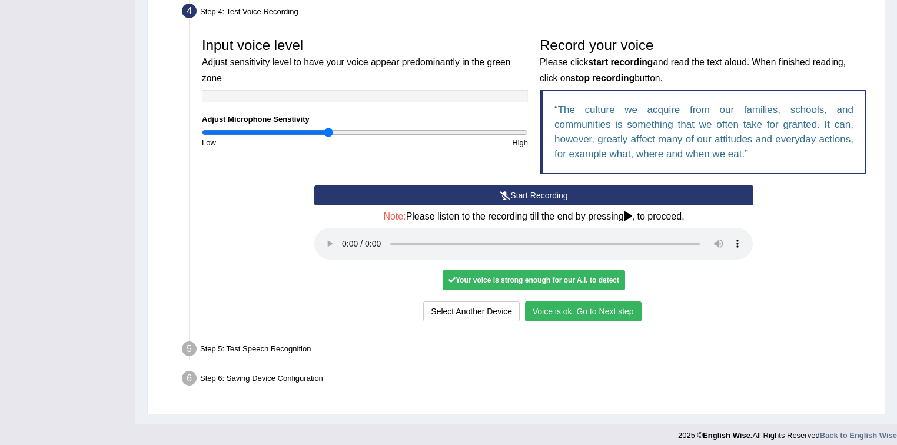
click at [606, 314] on button "Voice is ok. Go to Next step" at bounding box center [583, 311] width 117 height 20
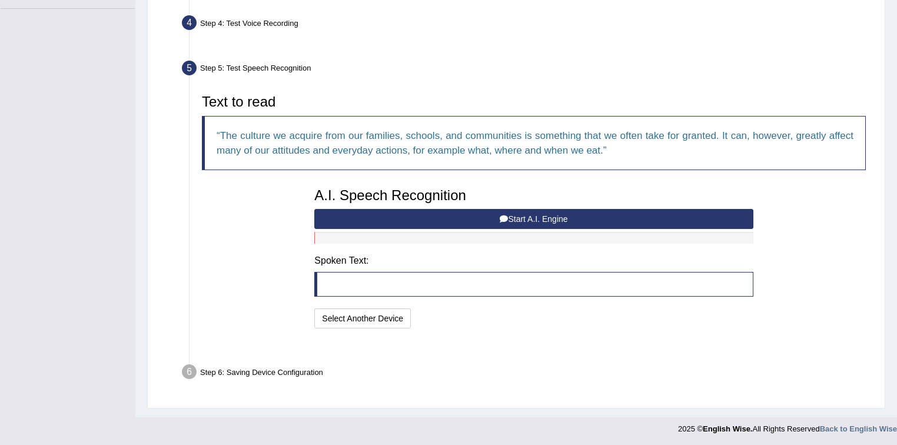
scroll to position [290, 0]
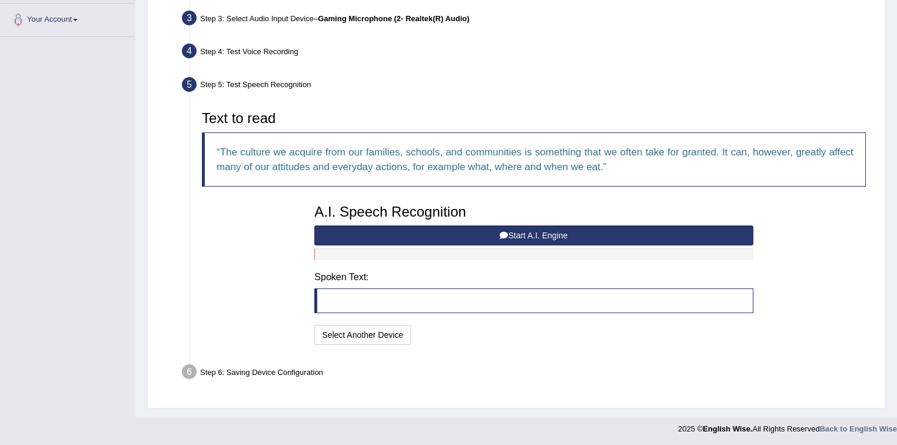
click at [534, 237] on button "Start A.I. Engine" at bounding box center [533, 235] width 438 height 20
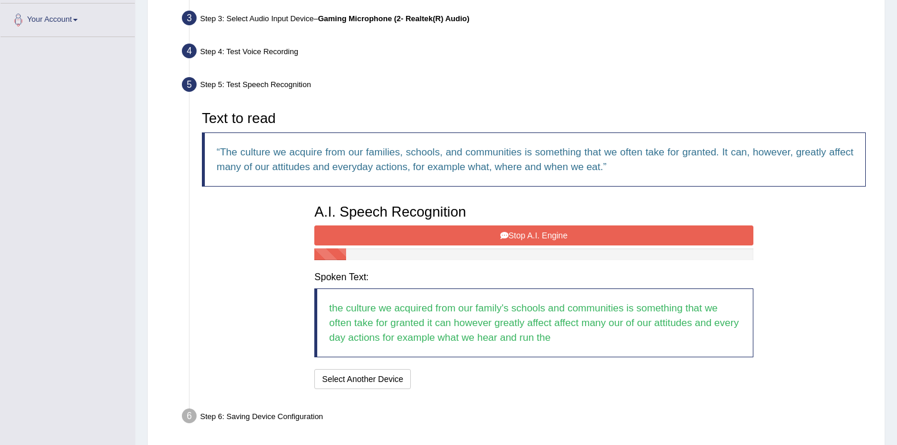
click at [589, 234] on button "Stop A.I. Engine" at bounding box center [533, 235] width 438 height 20
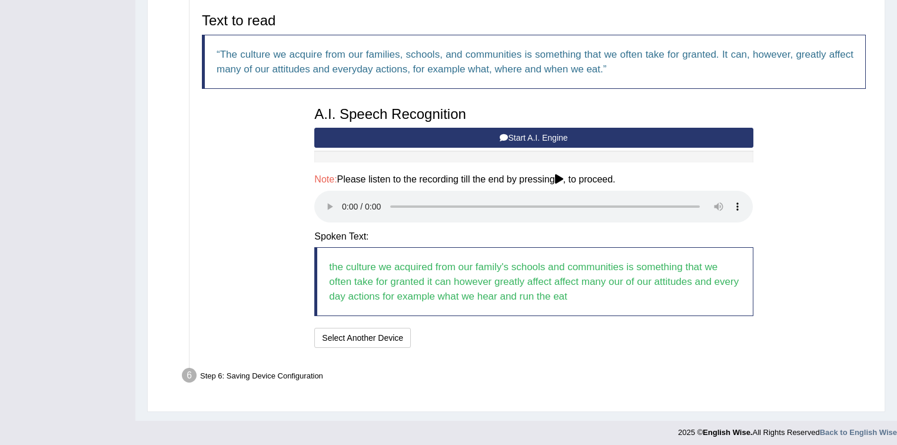
scroll to position [391, 0]
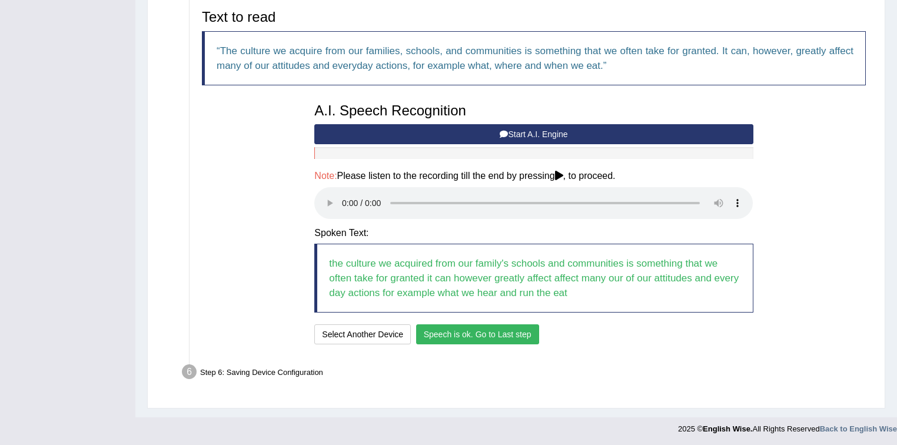
click at [520, 332] on button "Speech is ok. Go to Last step" at bounding box center [477, 334] width 123 height 20
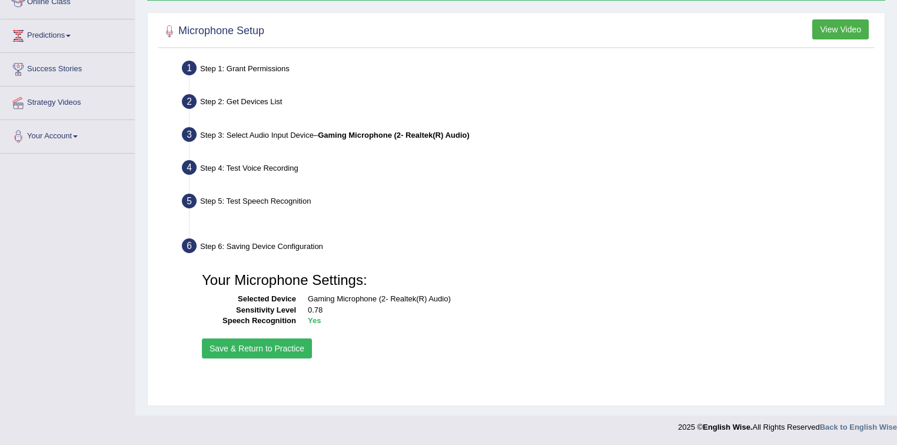
scroll to position [173, 0]
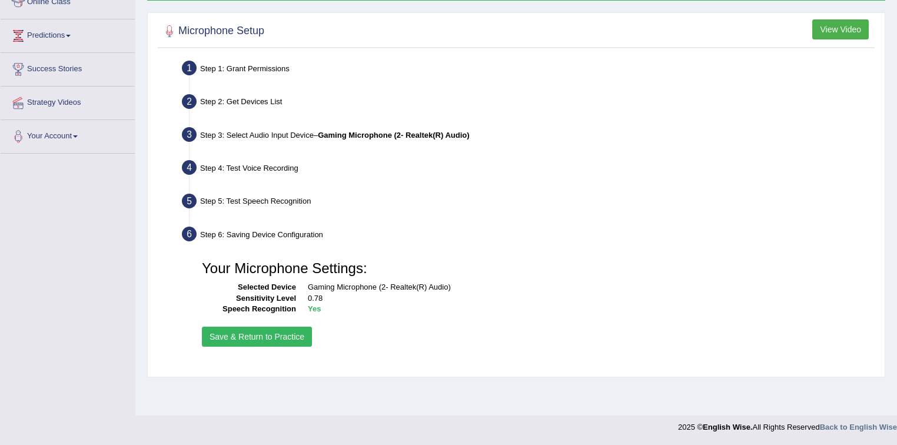
click at [289, 333] on button "Save & Return to Practice" at bounding box center [257, 337] width 110 height 20
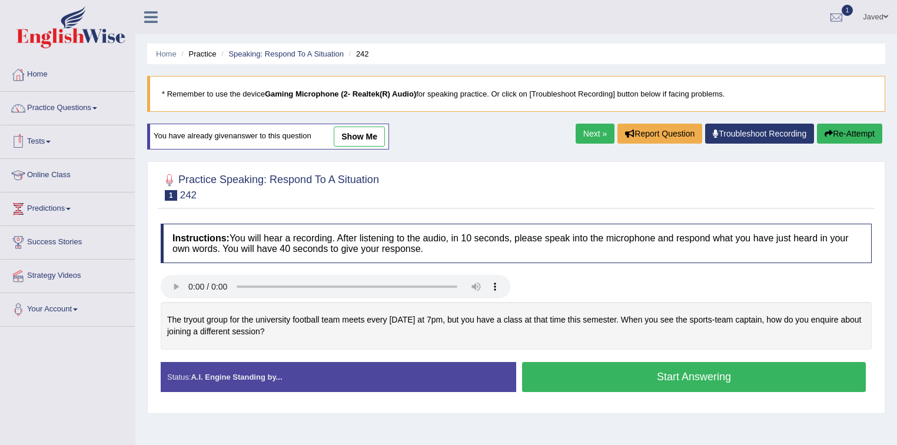
click at [365, 141] on link "show me" at bounding box center [359, 137] width 51 height 20
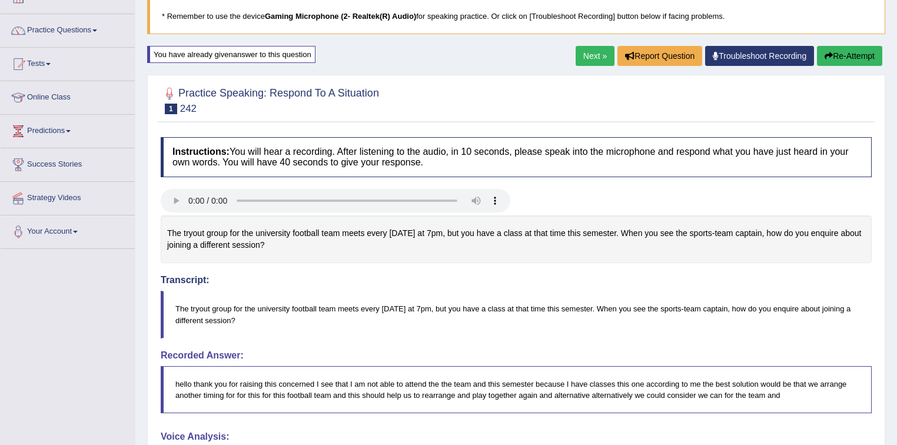
scroll to position [55, 0]
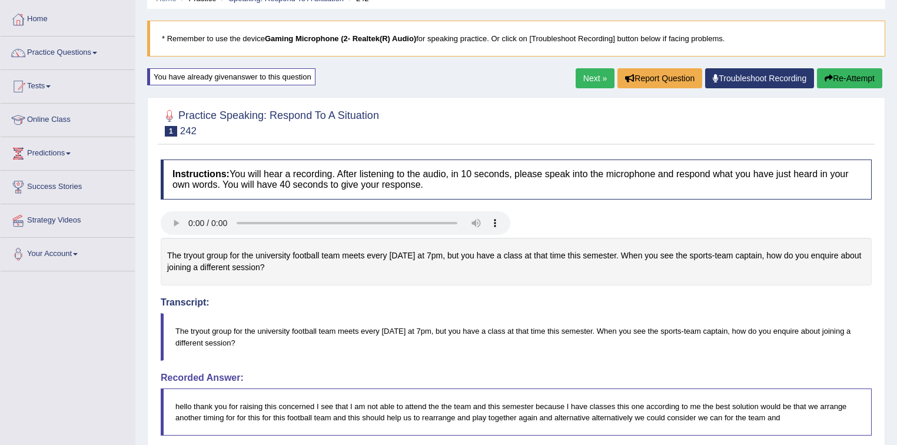
click at [590, 82] on link "Next »" at bounding box center [595, 78] width 39 height 20
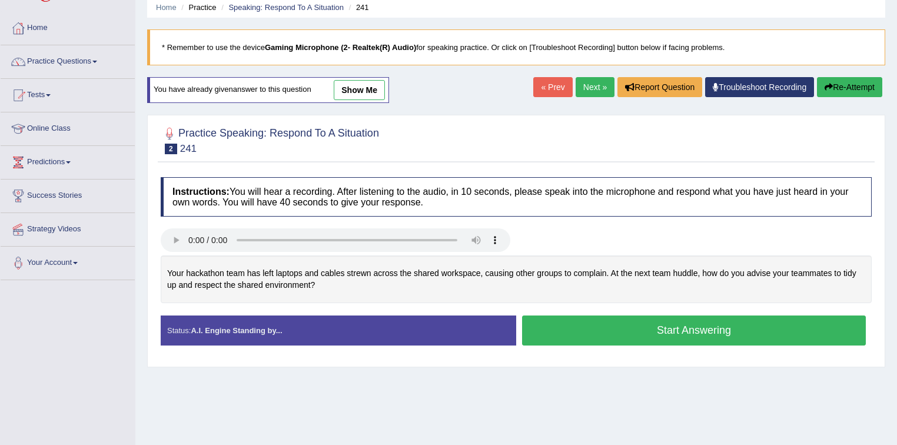
scroll to position [47, 0]
click at [589, 94] on link "Next »" at bounding box center [595, 87] width 39 height 20
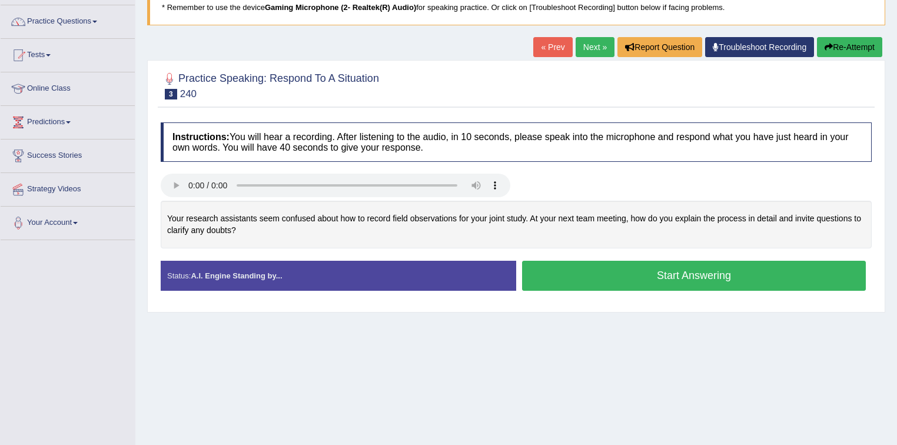
scroll to position [94, 0]
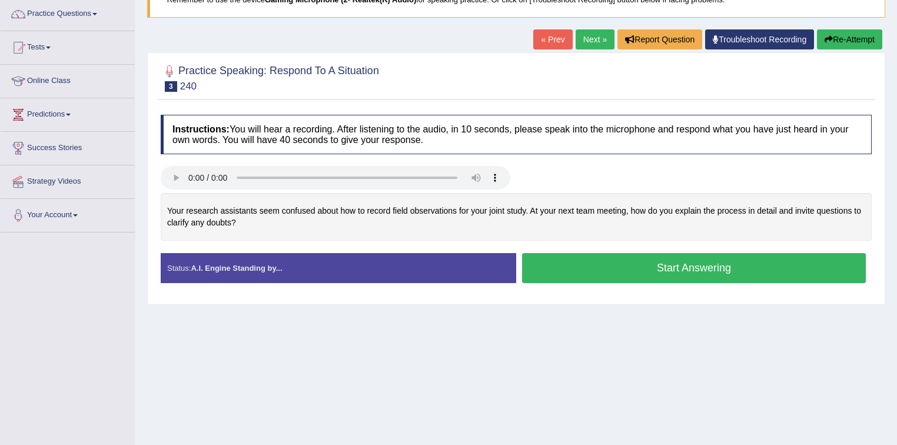
click at [558, 270] on button "Start Answering" at bounding box center [694, 268] width 344 height 30
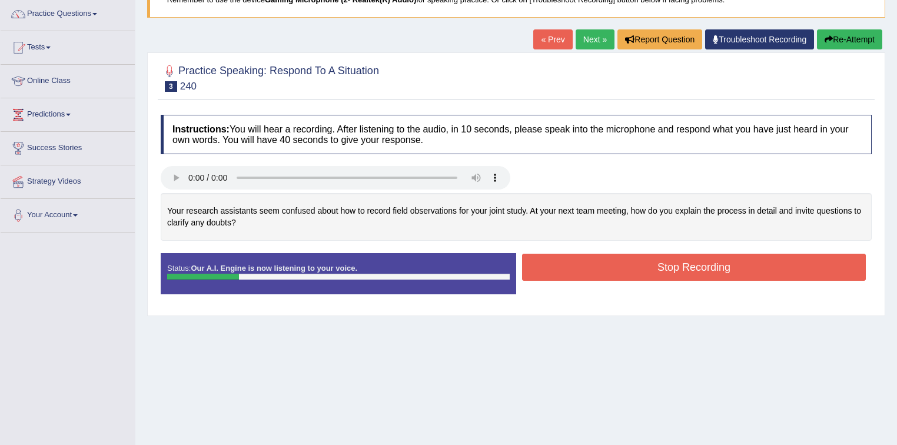
click at [841, 34] on button "Re-Attempt" at bounding box center [849, 39] width 65 height 20
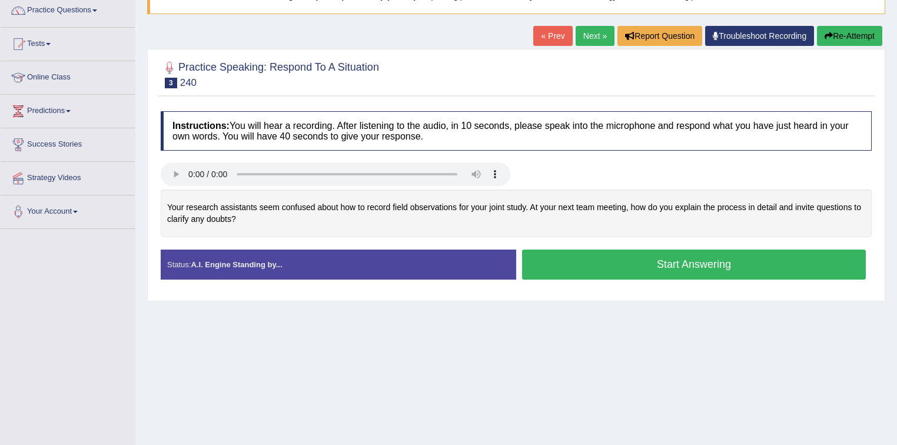
click at [581, 268] on button "Start Answering" at bounding box center [694, 265] width 344 height 30
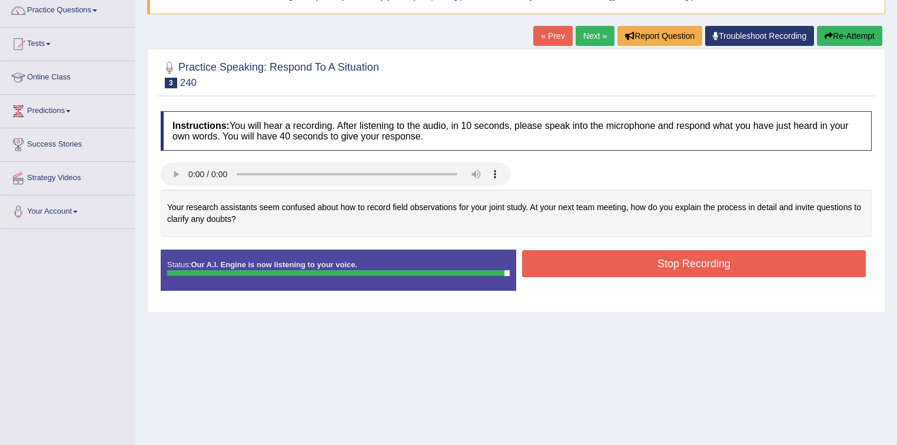
click at [581, 268] on button "Stop Recording" at bounding box center [694, 263] width 344 height 27
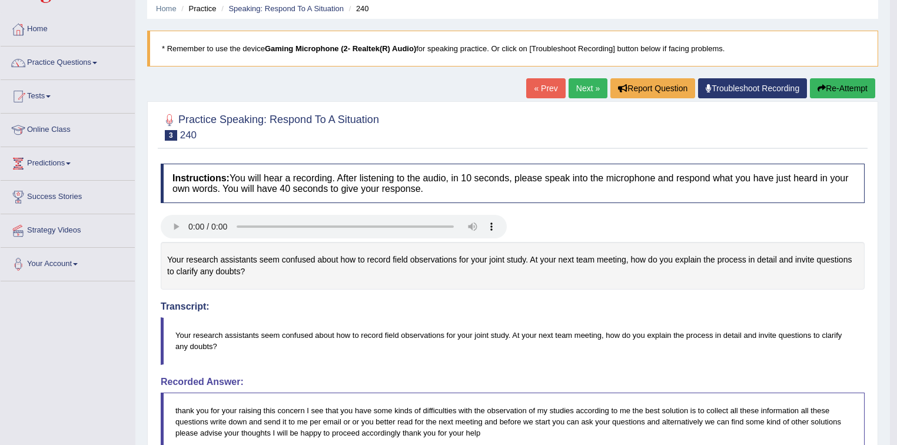
scroll to position [45, 0]
click at [849, 90] on button "Re-Attempt" at bounding box center [842, 89] width 65 height 20
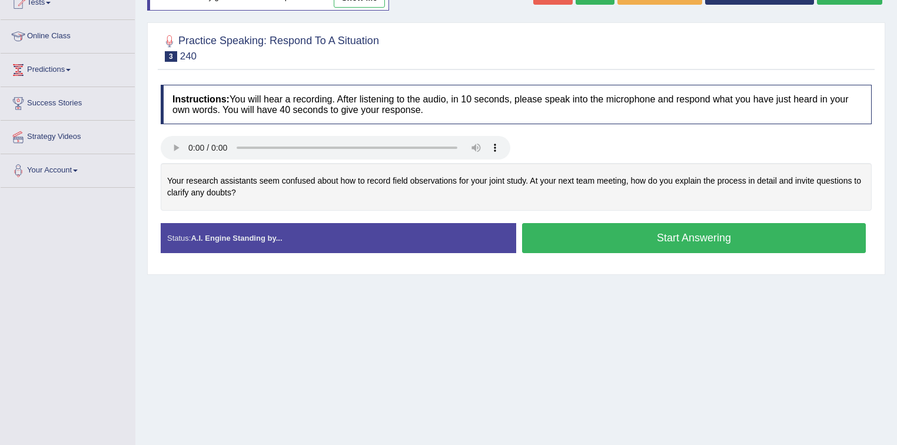
click at [657, 233] on button "Start Answering" at bounding box center [694, 238] width 344 height 30
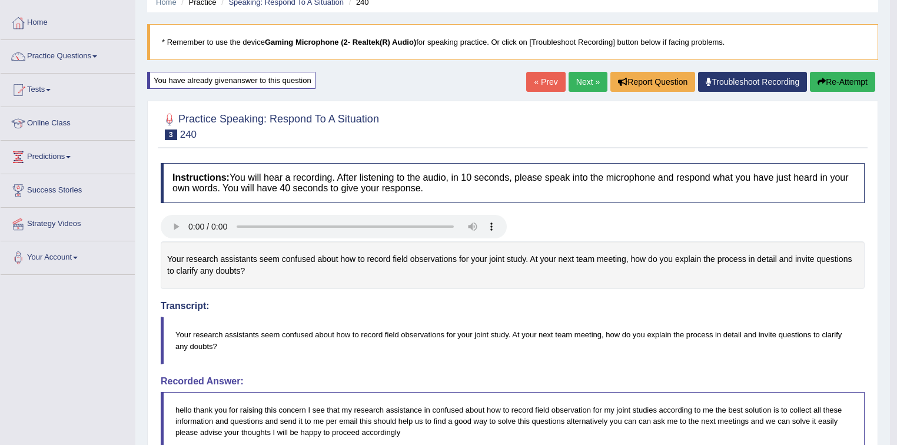
scroll to position [51, 0]
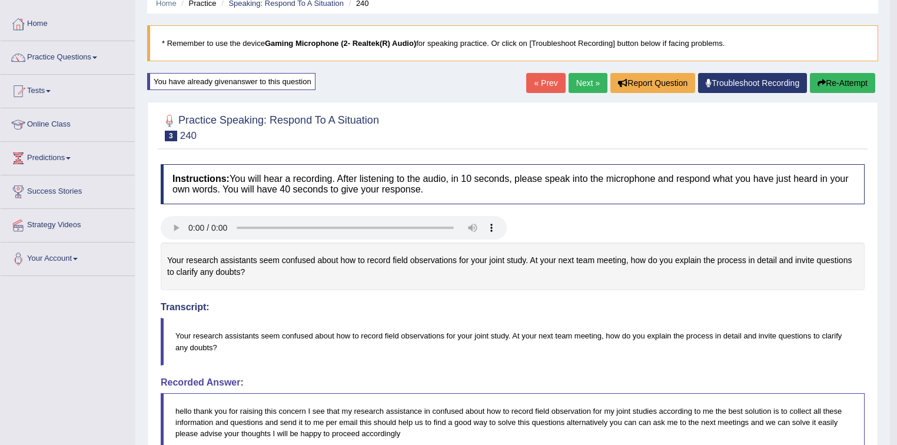
click at [585, 83] on link "Next »" at bounding box center [587, 83] width 39 height 20
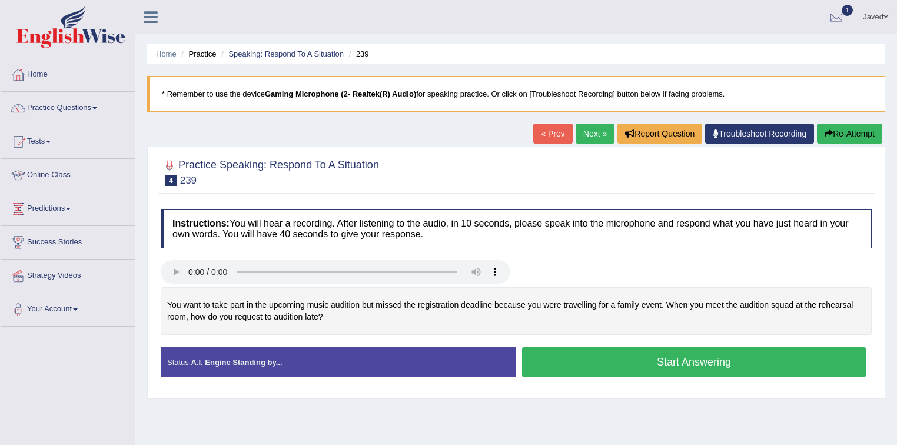
click at [605, 354] on button "Start Answering" at bounding box center [694, 362] width 344 height 30
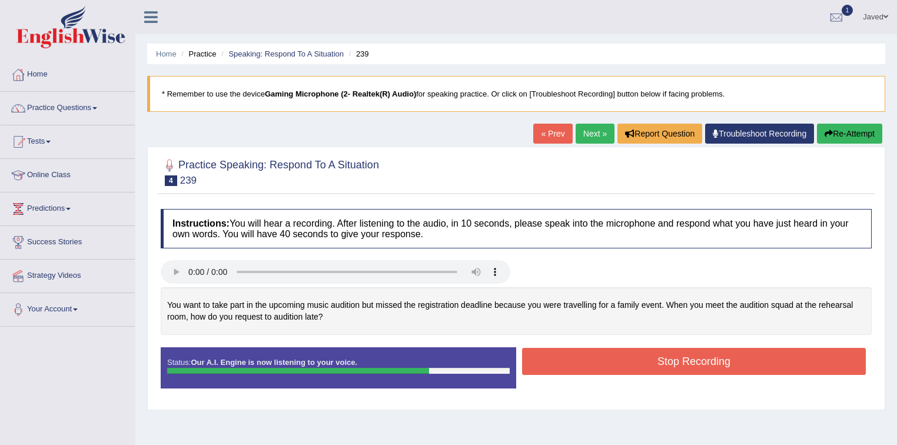
click at [851, 132] on button "Re-Attempt" at bounding box center [849, 134] width 65 height 20
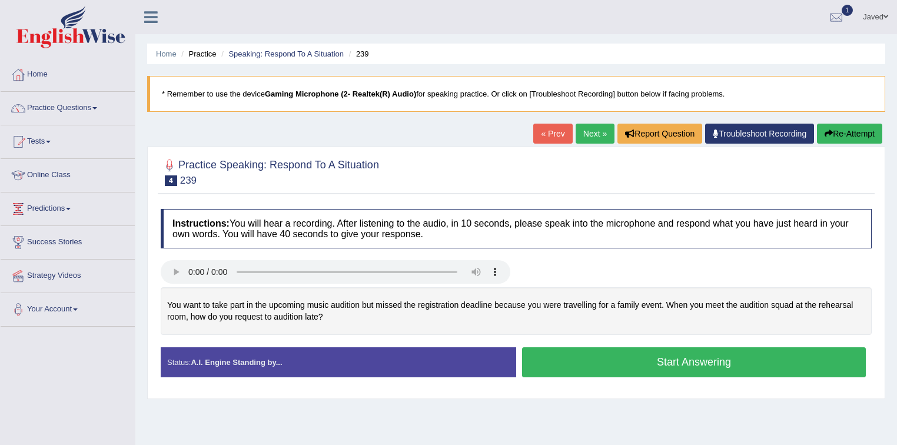
click at [566, 360] on button "Start Answering" at bounding box center [694, 362] width 344 height 30
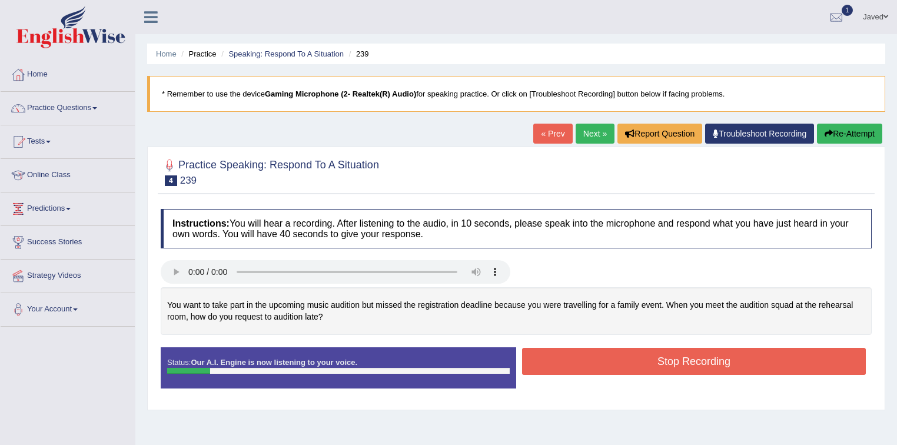
click at [836, 139] on button "Re-Attempt" at bounding box center [849, 134] width 65 height 20
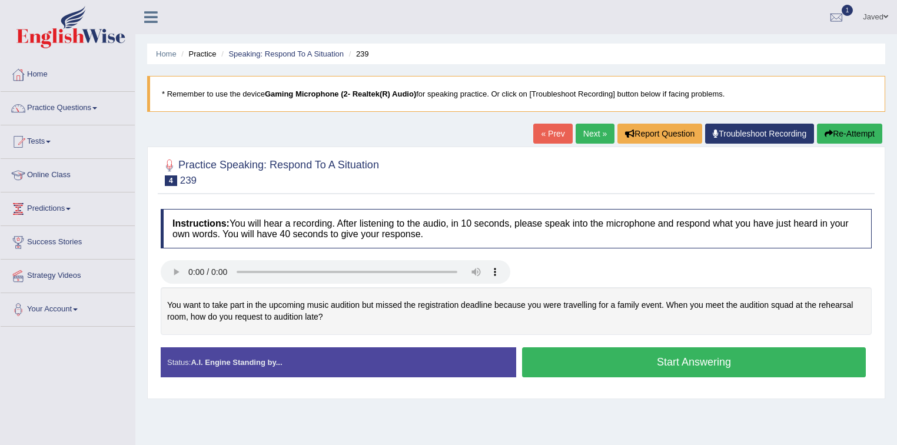
click at [619, 363] on button "Start Answering" at bounding box center [694, 362] width 344 height 30
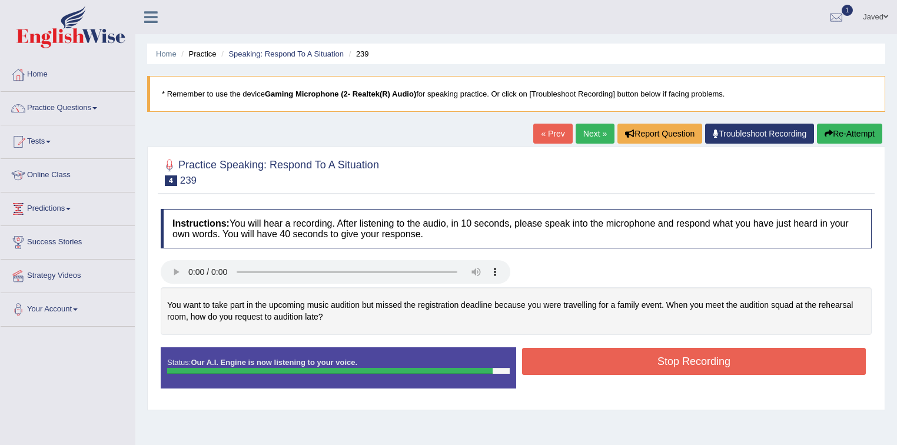
click at [620, 355] on button "Stop Recording" at bounding box center [694, 361] width 344 height 27
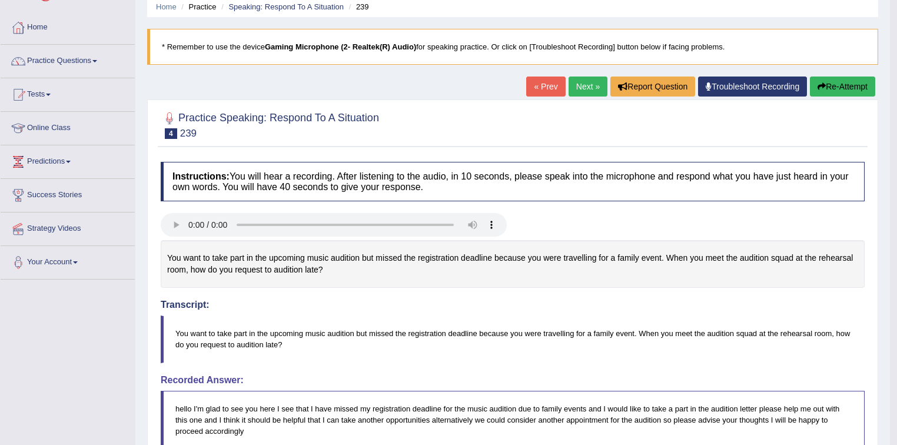
scroll to position [47, 0]
click at [576, 85] on link "Next »" at bounding box center [587, 87] width 39 height 20
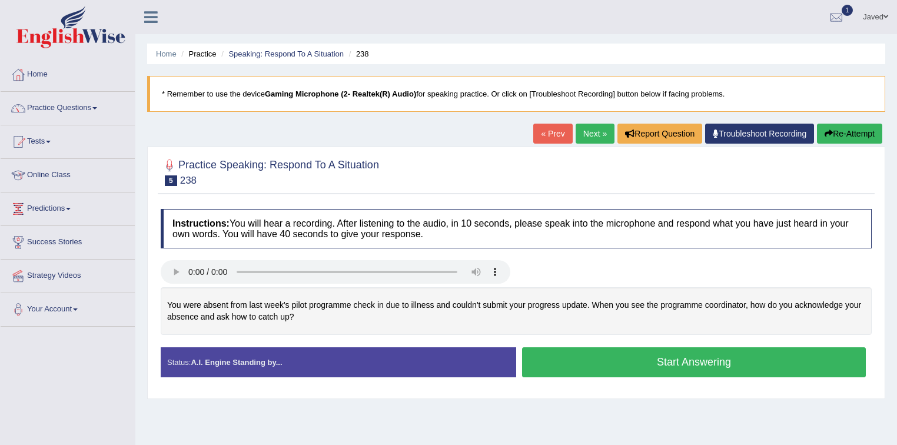
click at [582, 355] on button "Start Answering" at bounding box center [694, 362] width 344 height 30
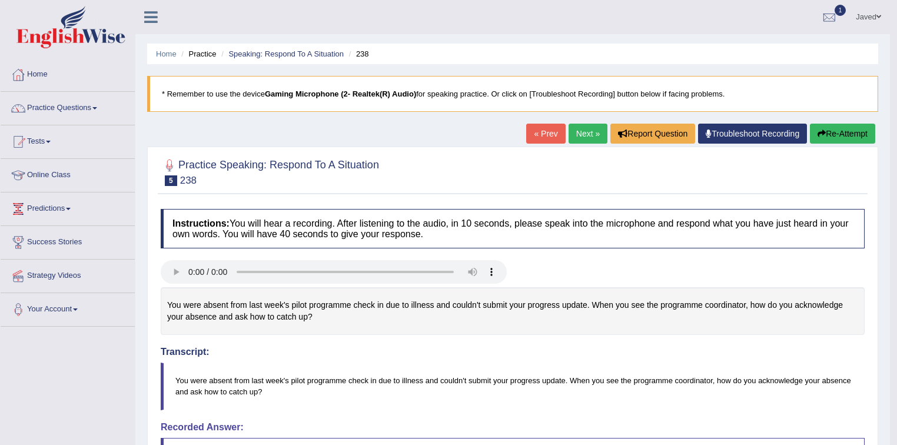
click at [854, 129] on button "Re-Attempt" at bounding box center [842, 134] width 65 height 20
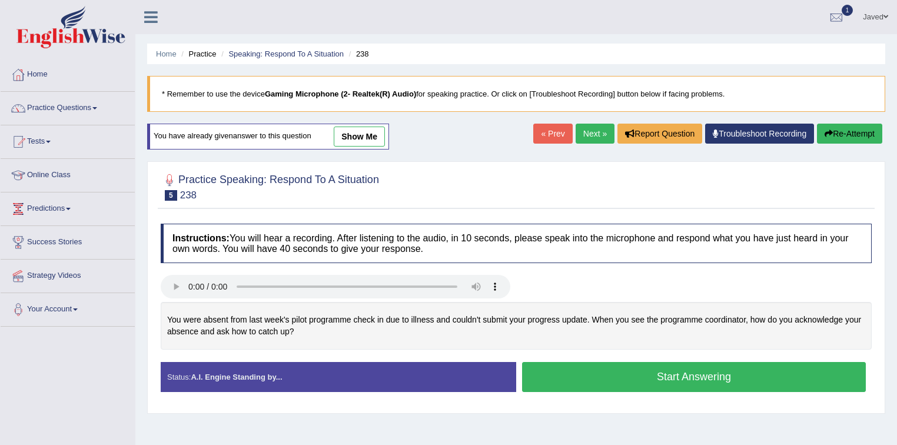
click at [619, 379] on button "Start Answering" at bounding box center [694, 377] width 344 height 30
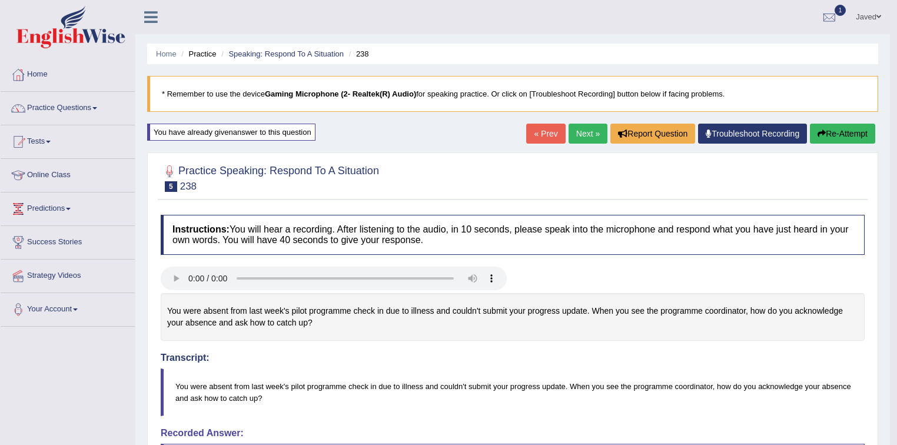
click at [570, 138] on link "Next »" at bounding box center [587, 134] width 39 height 20
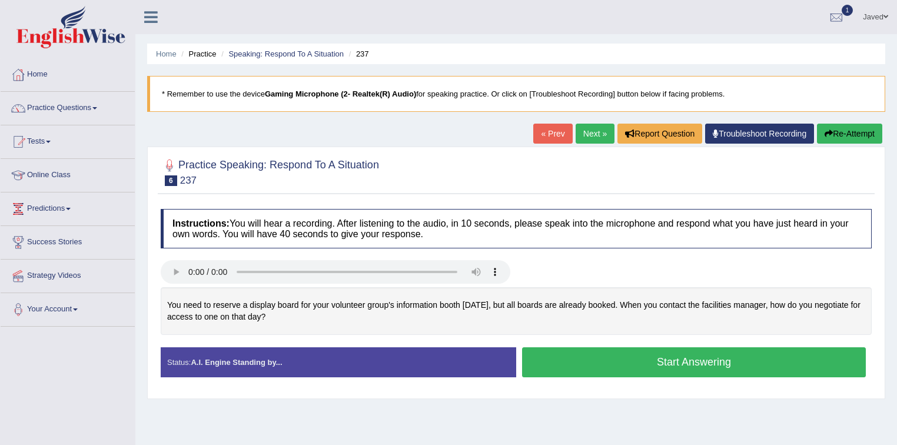
drag, startPoint x: 553, startPoint y: 365, endPoint x: 554, endPoint y: 412, distance: 47.1
click at [554, 412] on div "Home Practice Speaking: Respond To A Situation 237 * Remember to use the device…" at bounding box center [516, 294] width 762 height 589
click at [639, 365] on button "Start Answering" at bounding box center [694, 362] width 344 height 30
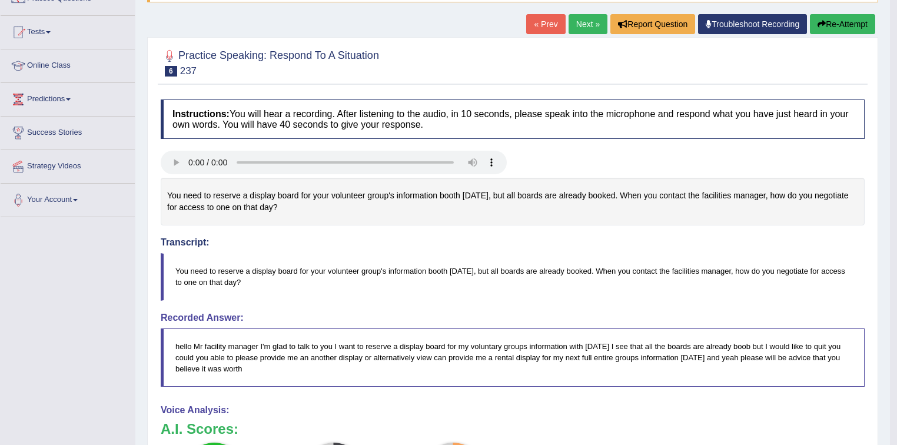
scroll to position [45, 0]
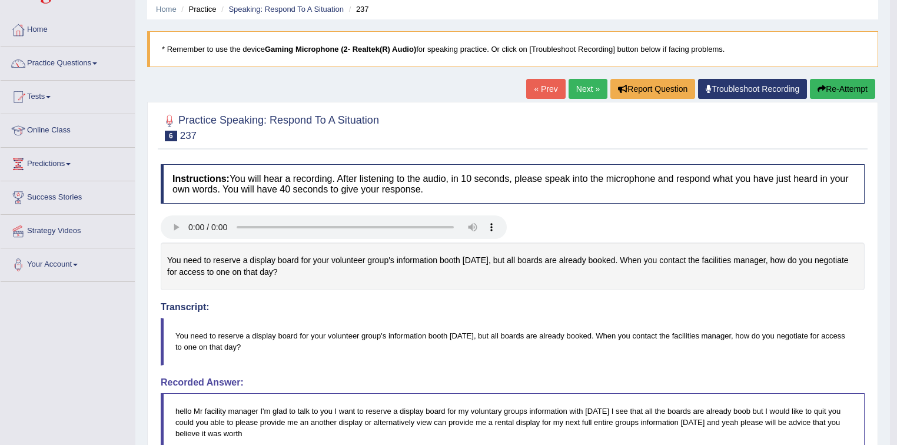
click at [570, 85] on link "Next »" at bounding box center [587, 89] width 39 height 20
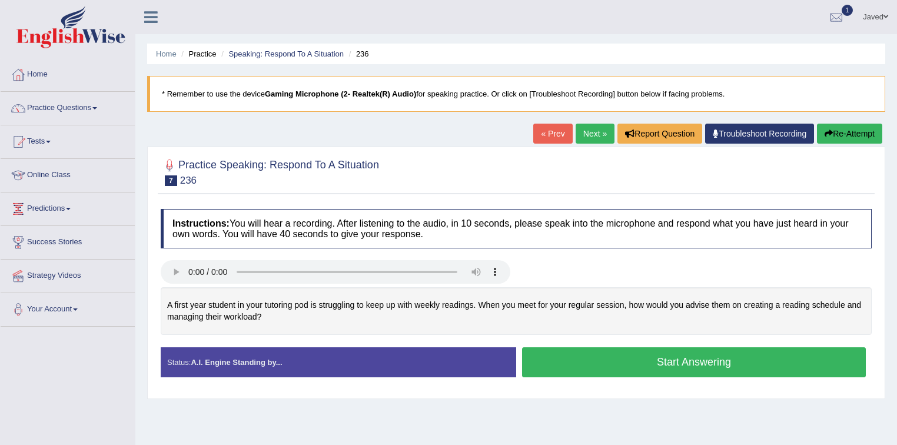
click at [641, 362] on button "Start Answering" at bounding box center [694, 362] width 344 height 30
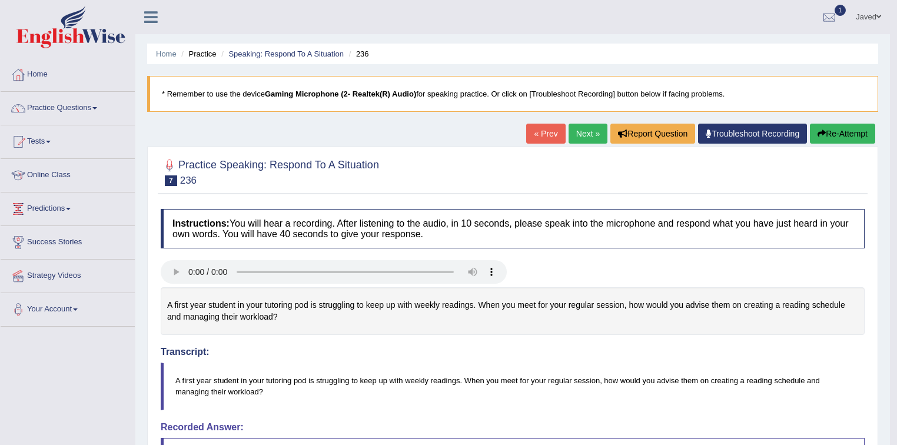
click at [838, 134] on button "Re-Attempt" at bounding box center [842, 134] width 65 height 20
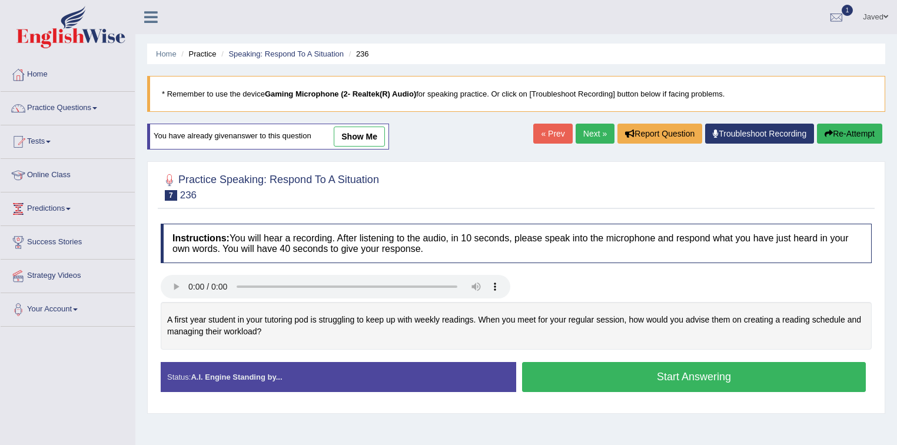
click at [597, 381] on button "Start Answering" at bounding box center [694, 377] width 344 height 30
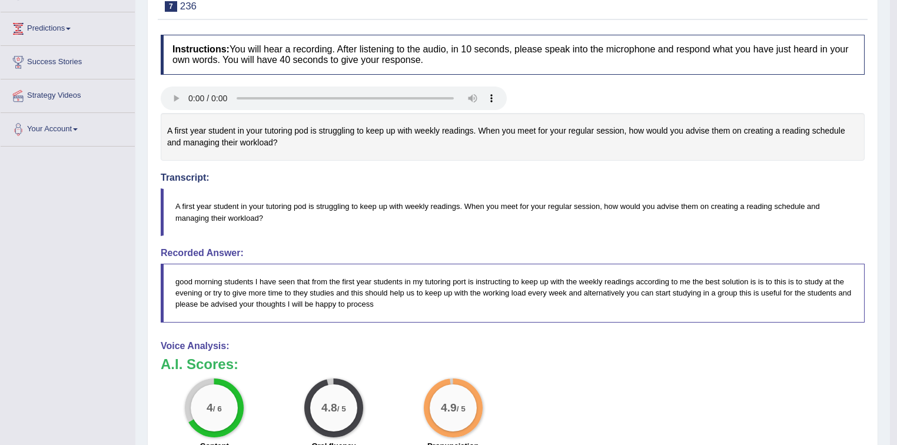
scroll to position [51, 0]
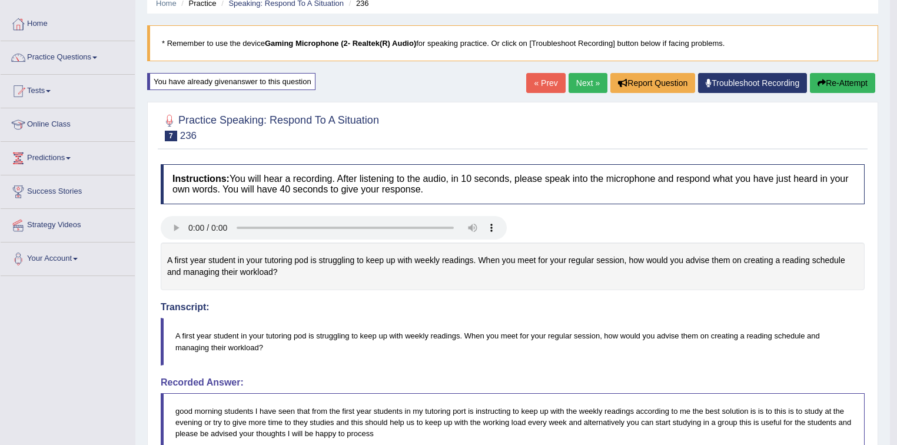
click at [577, 79] on link "Next »" at bounding box center [587, 83] width 39 height 20
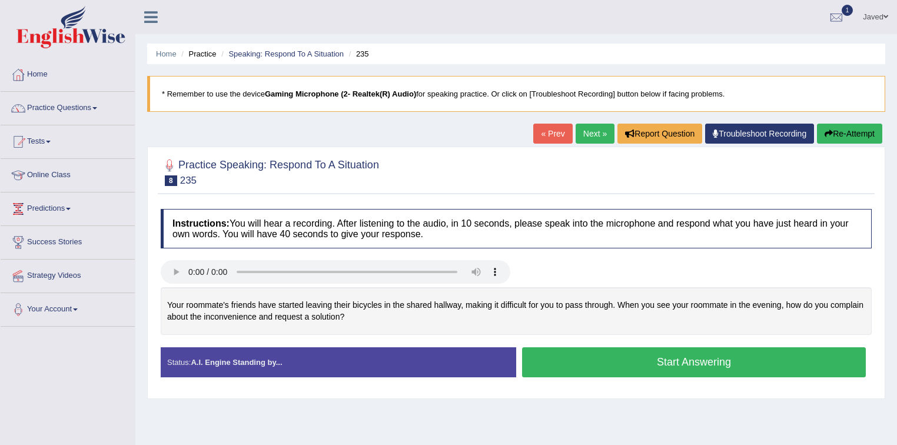
click at [586, 363] on button "Start Answering" at bounding box center [694, 362] width 344 height 30
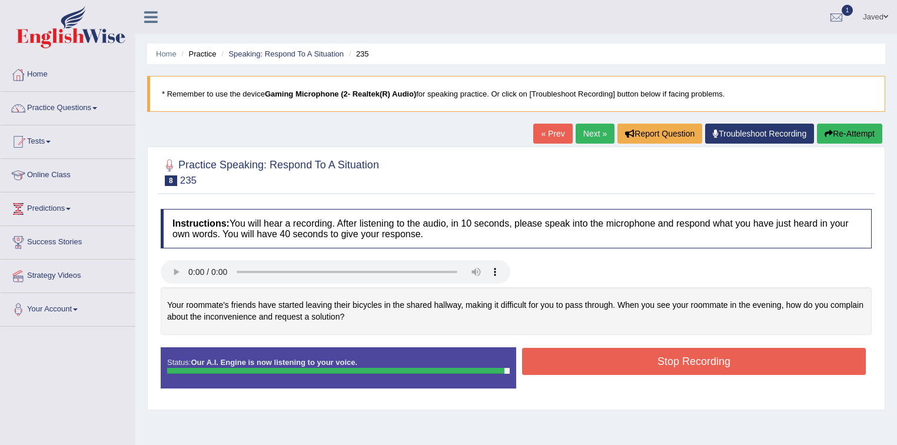
click at [617, 366] on button "Stop Recording" at bounding box center [694, 361] width 344 height 27
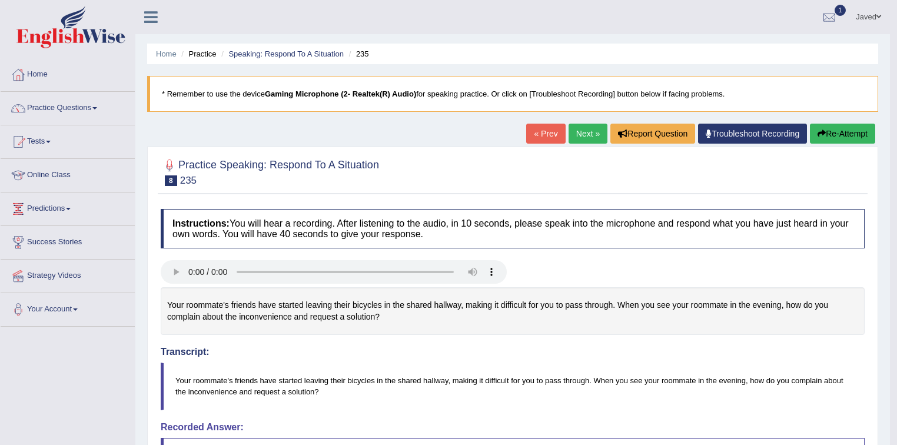
click at [582, 131] on link "Next »" at bounding box center [587, 134] width 39 height 20
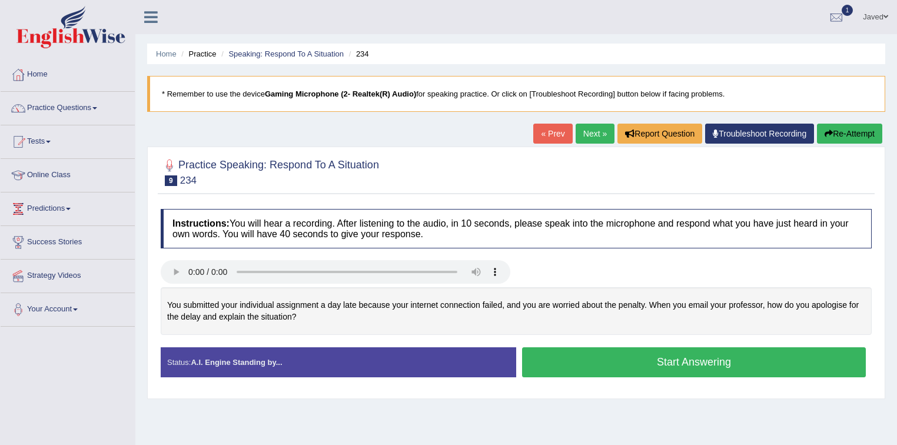
click at [657, 360] on button "Start Answering" at bounding box center [694, 362] width 344 height 30
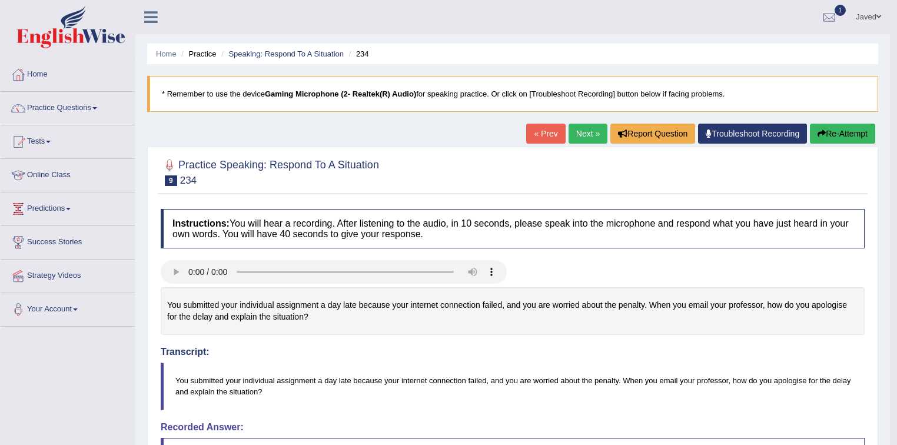
click at [586, 131] on link "Next »" at bounding box center [587, 134] width 39 height 20
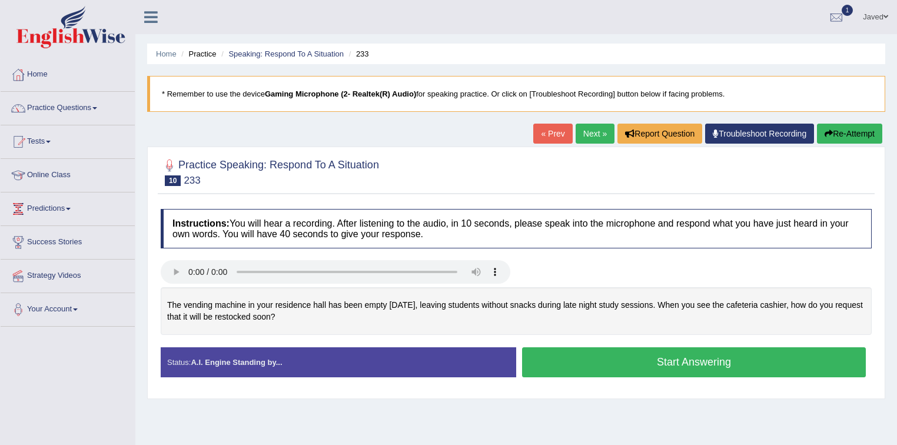
click at [739, 358] on button "Start Answering" at bounding box center [694, 362] width 344 height 30
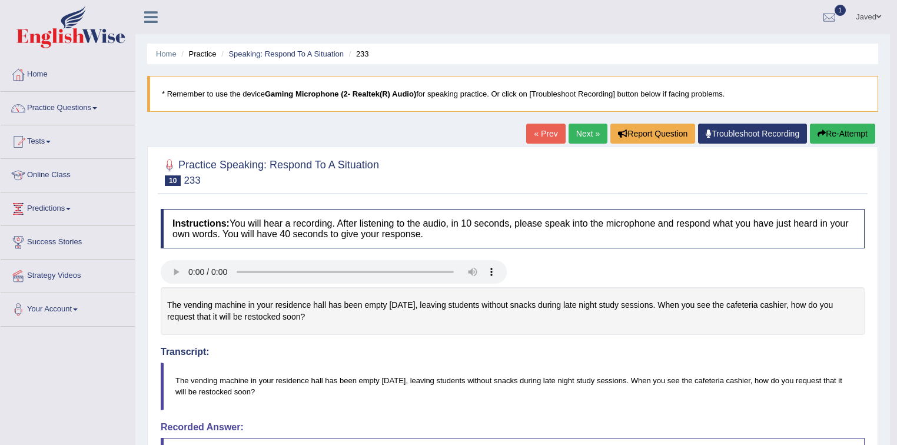
click at [578, 132] on link "Next »" at bounding box center [587, 134] width 39 height 20
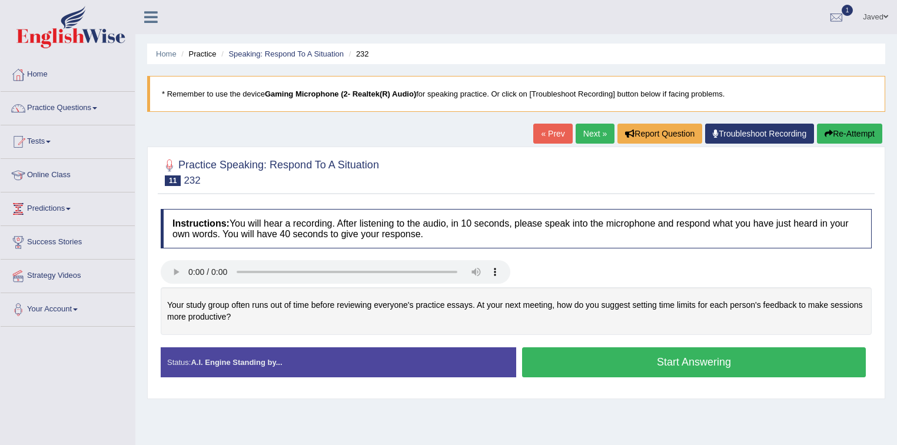
click at [662, 354] on button "Start Answering" at bounding box center [694, 362] width 344 height 30
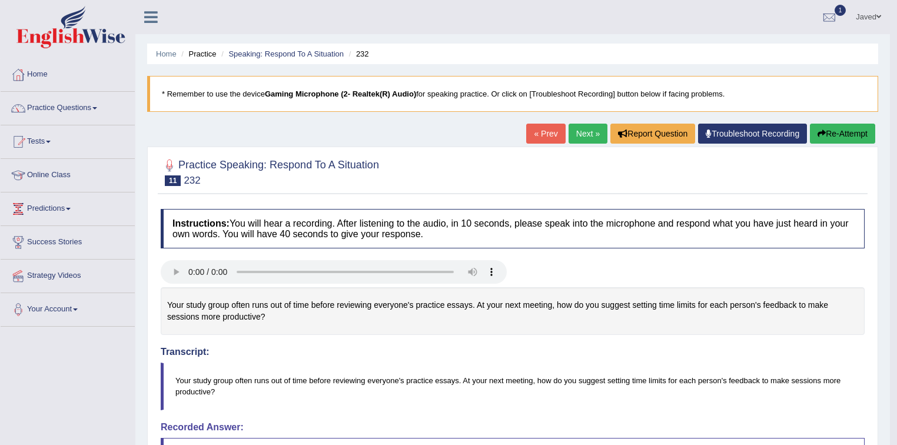
click at [584, 122] on div "Home Practice Speaking: Respond To A Situation 232 * Remember to use the device…" at bounding box center [512, 409] width 754 height 819
click at [580, 139] on link "Next »" at bounding box center [587, 134] width 39 height 20
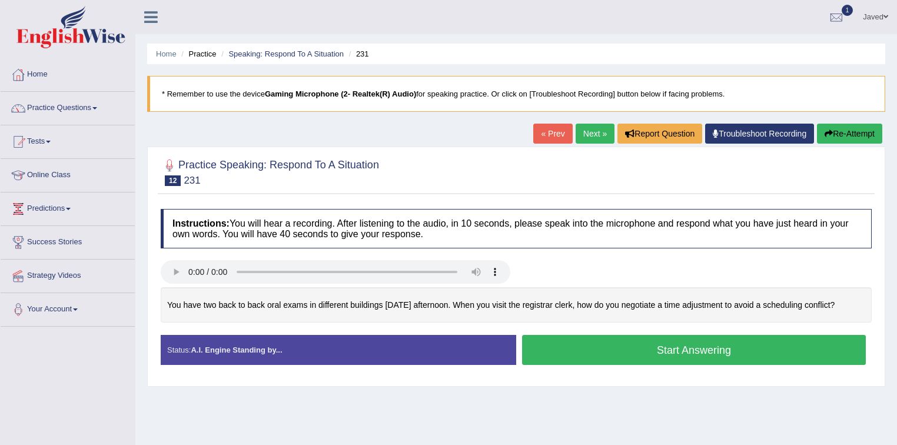
click at [623, 345] on button "Start Answering" at bounding box center [694, 350] width 344 height 30
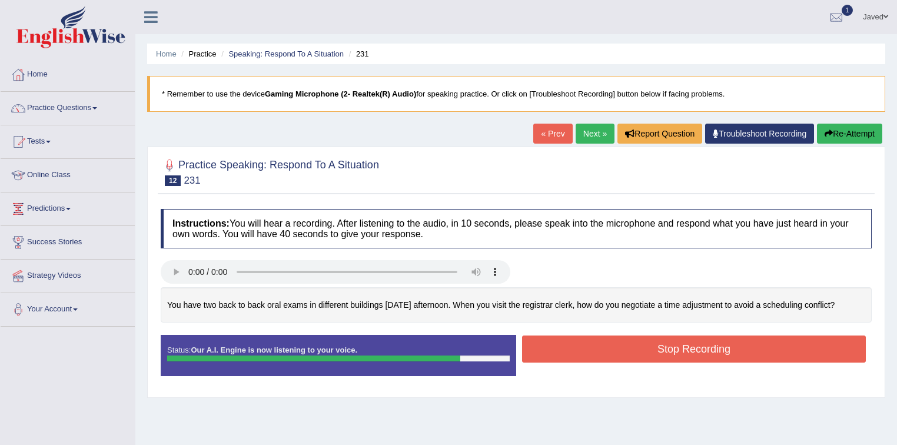
click at [583, 340] on button "Stop Recording" at bounding box center [694, 348] width 344 height 27
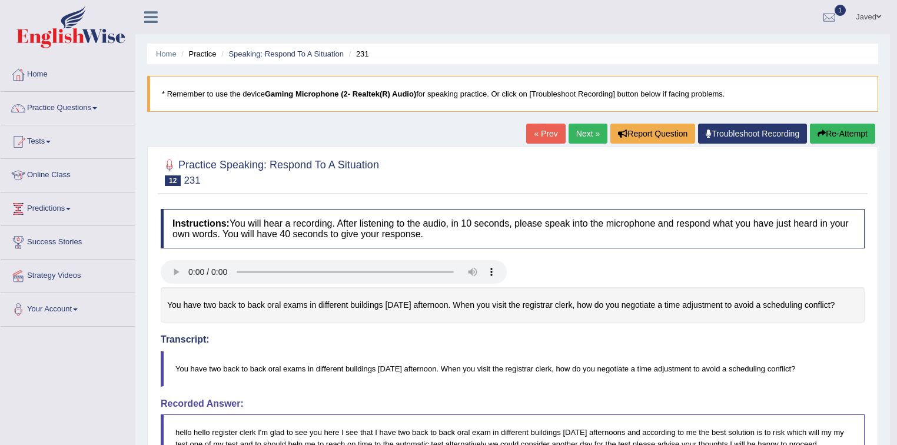
click at [827, 138] on button "Re-Attempt" at bounding box center [842, 134] width 65 height 20
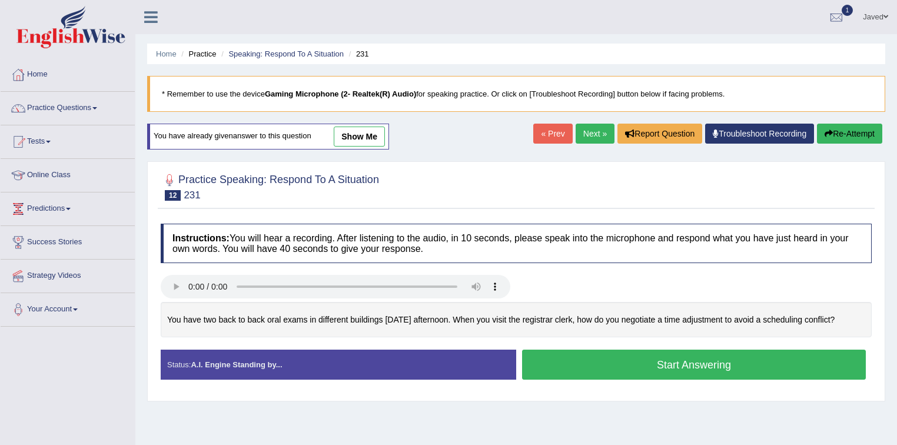
click at [600, 368] on button "Start Answering" at bounding box center [694, 365] width 344 height 30
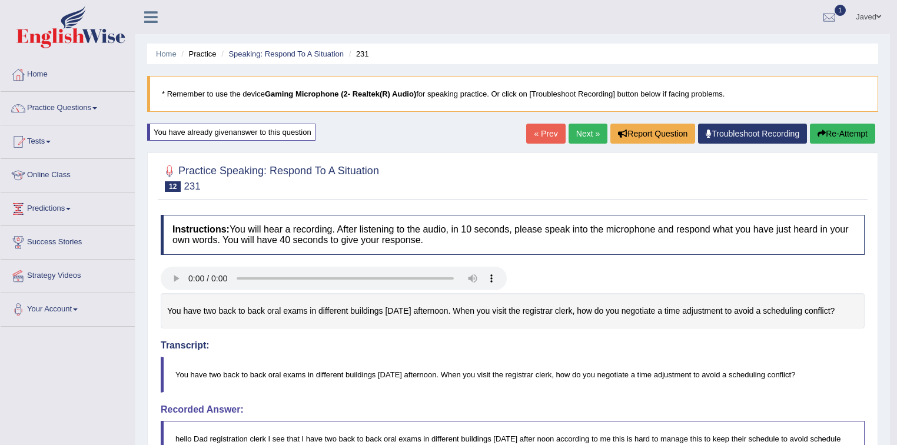
click at [853, 128] on button "Re-Attempt" at bounding box center [842, 134] width 65 height 20
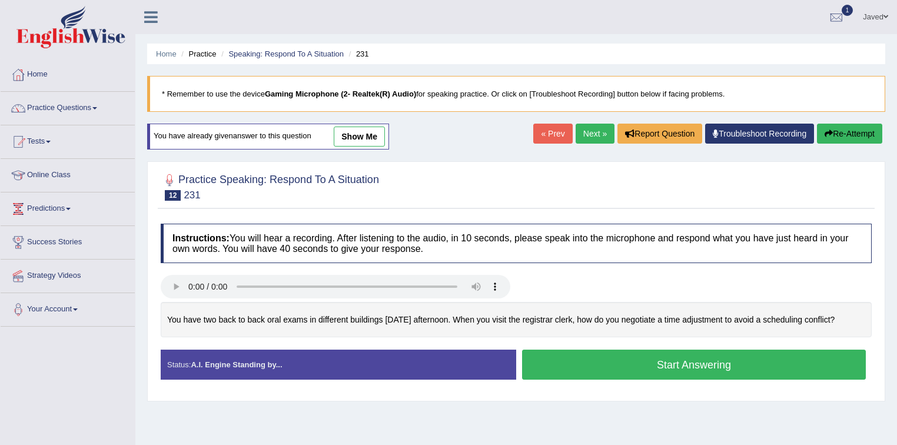
click at [686, 360] on button "Start Answering" at bounding box center [694, 365] width 344 height 30
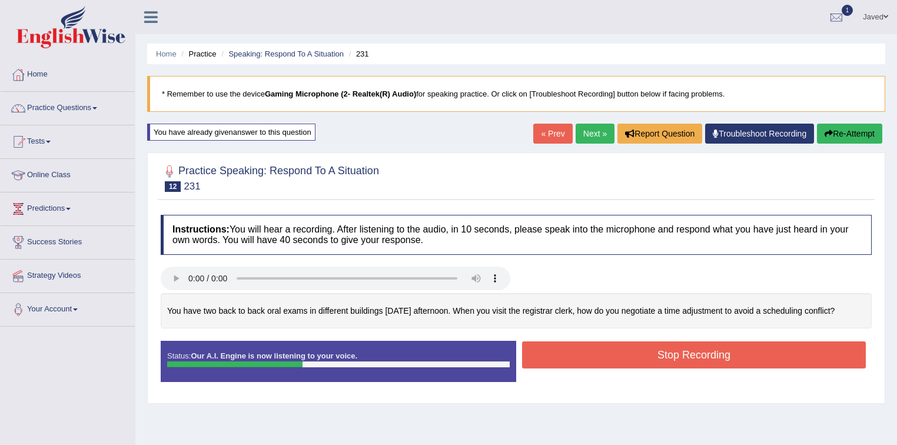
click at [853, 135] on button "Re-Attempt" at bounding box center [849, 134] width 65 height 20
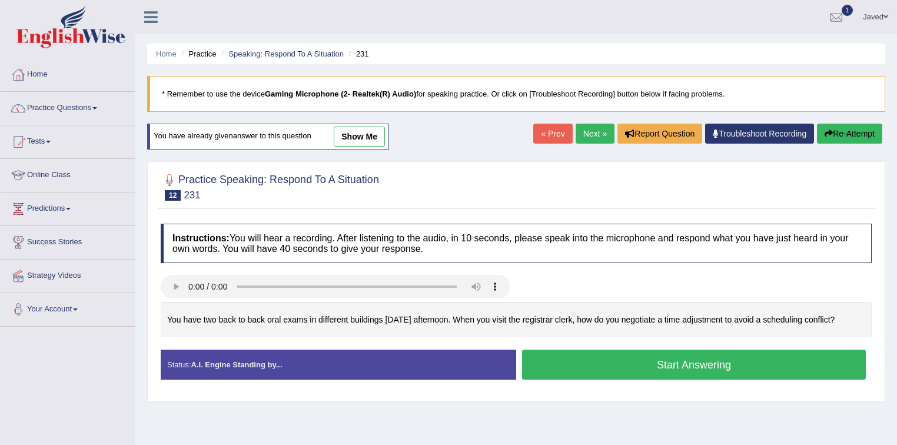
click at [647, 369] on button "Start Answering" at bounding box center [694, 365] width 344 height 30
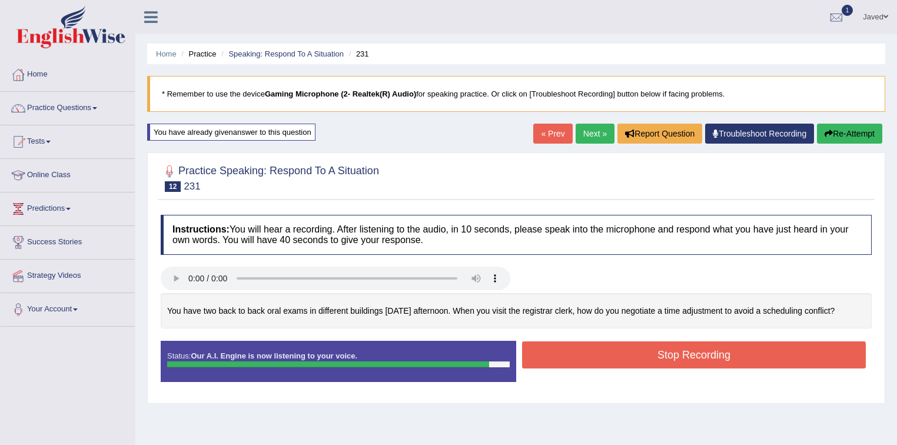
click at [665, 351] on button "Stop Recording" at bounding box center [694, 354] width 344 height 27
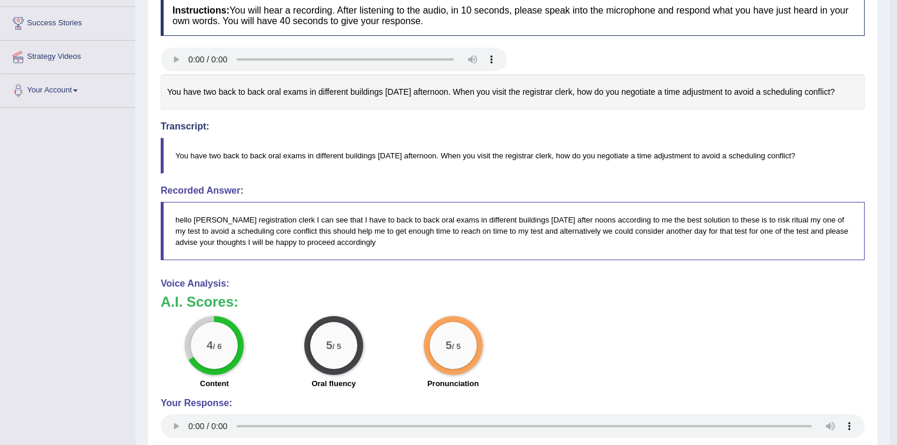
scroll to position [282, 0]
